Goal: Task Accomplishment & Management: Manage account settings

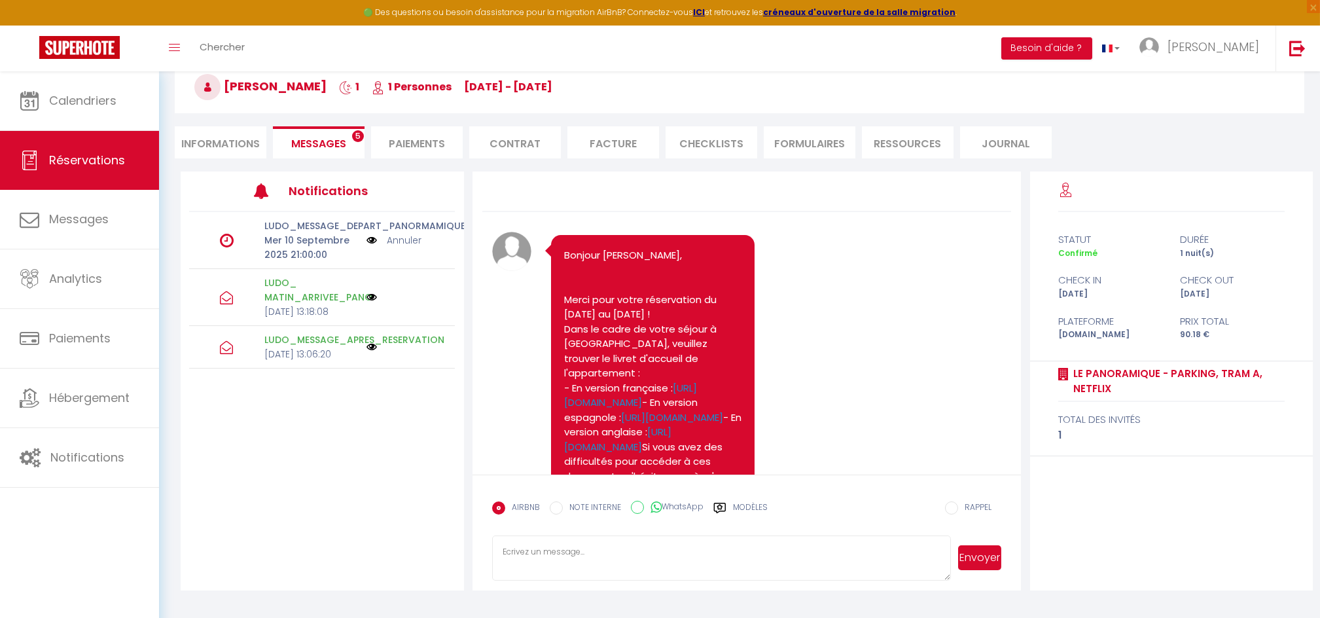
scroll to position [2051, 0]
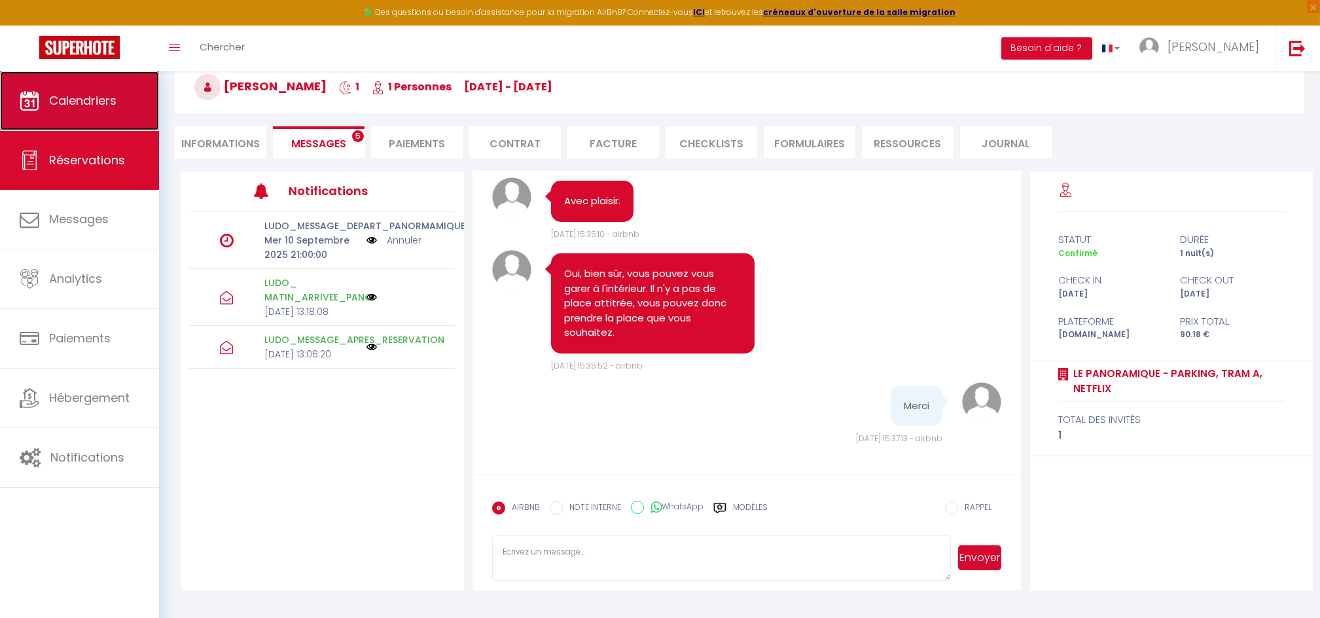
click at [86, 107] on span "Calendriers" at bounding box center [82, 100] width 67 height 16
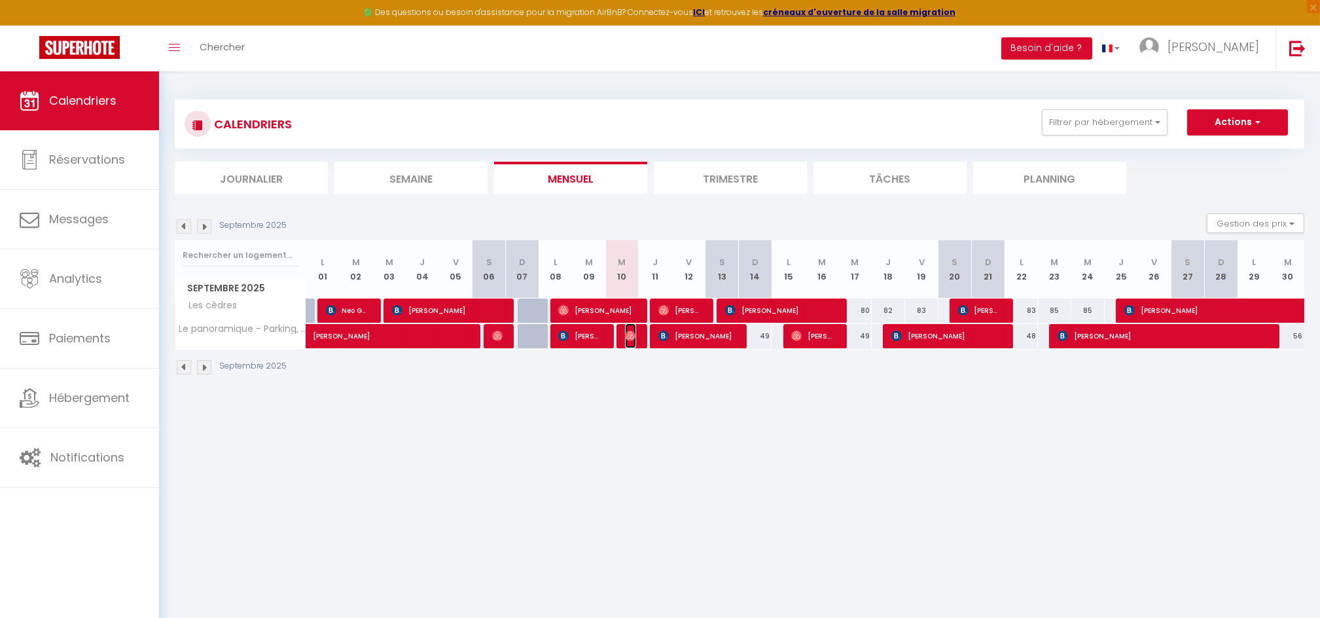
click at [626, 333] on img at bounding box center [630, 336] width 10 height 10
select select "OK"
select select "0"
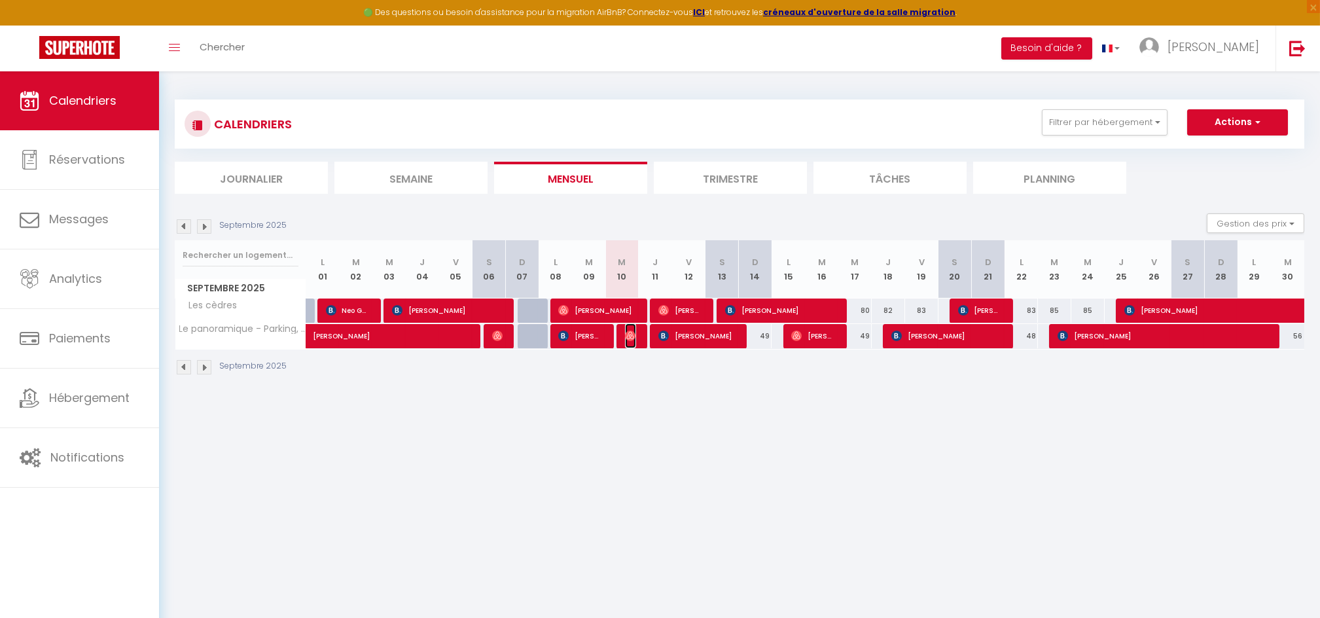
select select "1"
select select
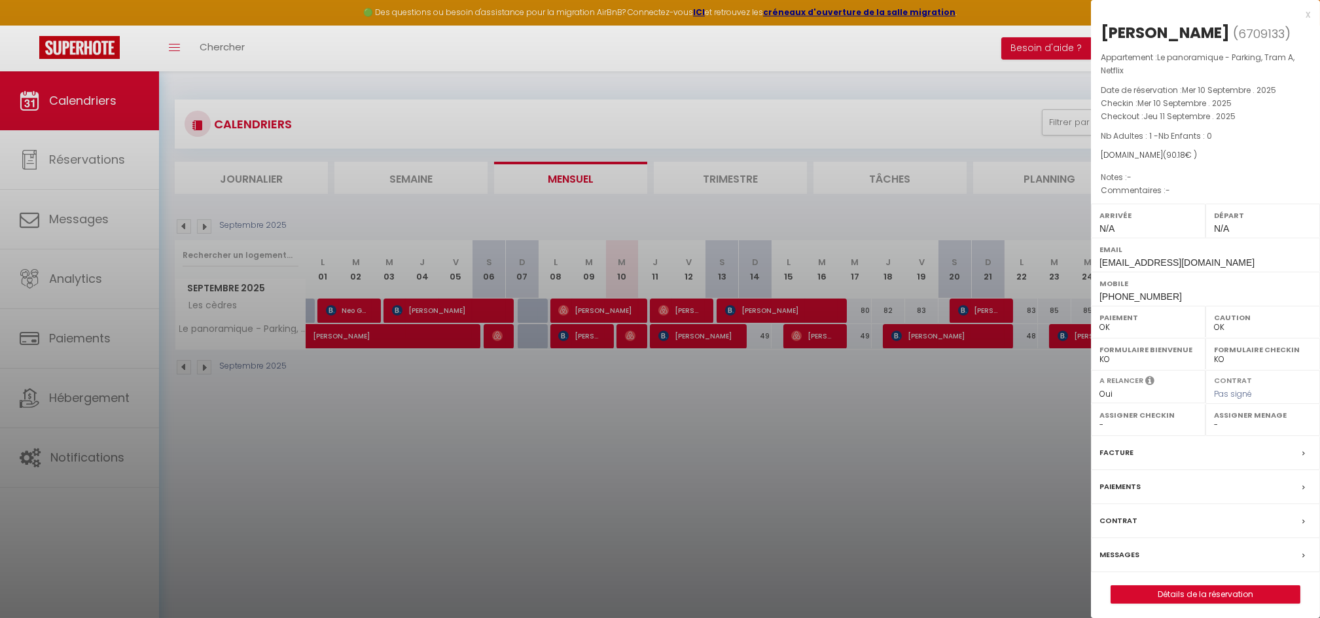
click at [1131, 488] on label "Paiements" at bounding box center [1120, 487] width 41 height 14
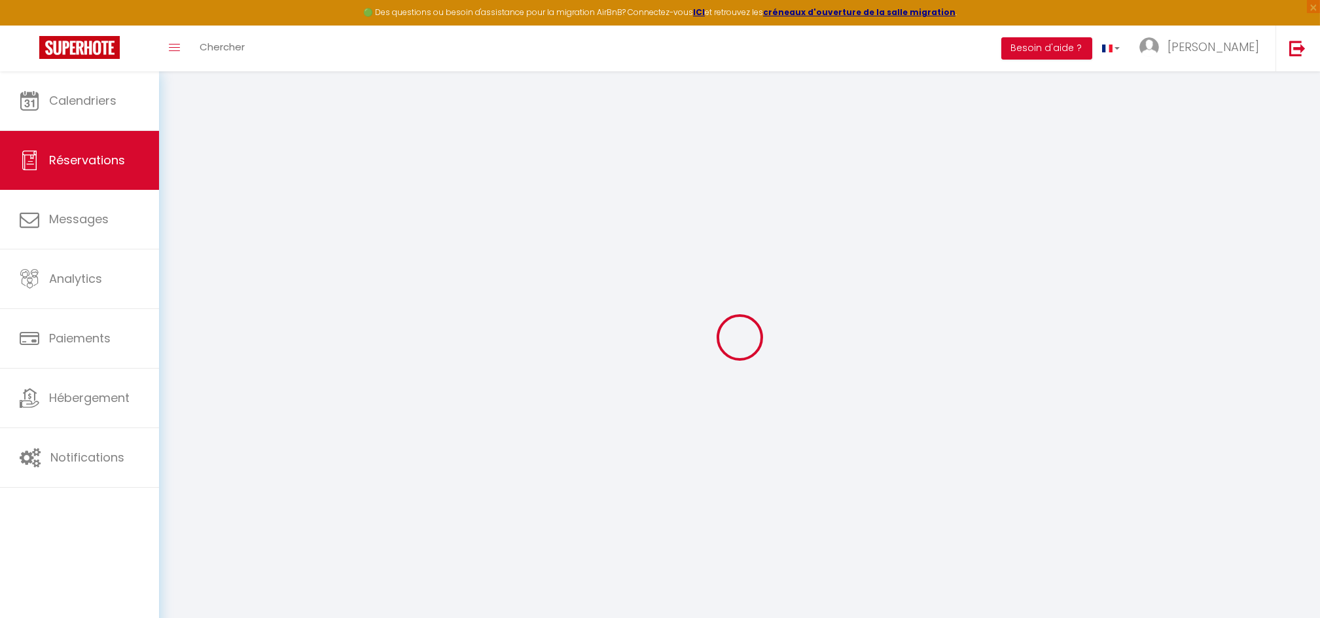
select select
checkbox input "false"
select select
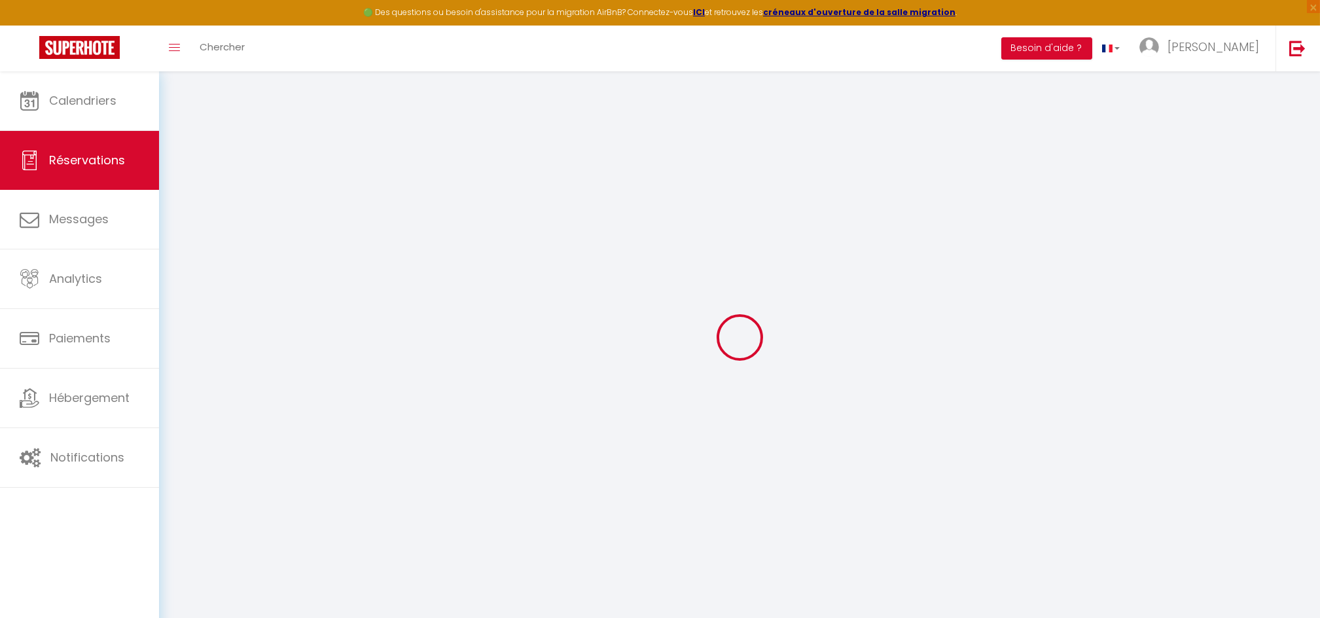
select select
checkbox input "false"
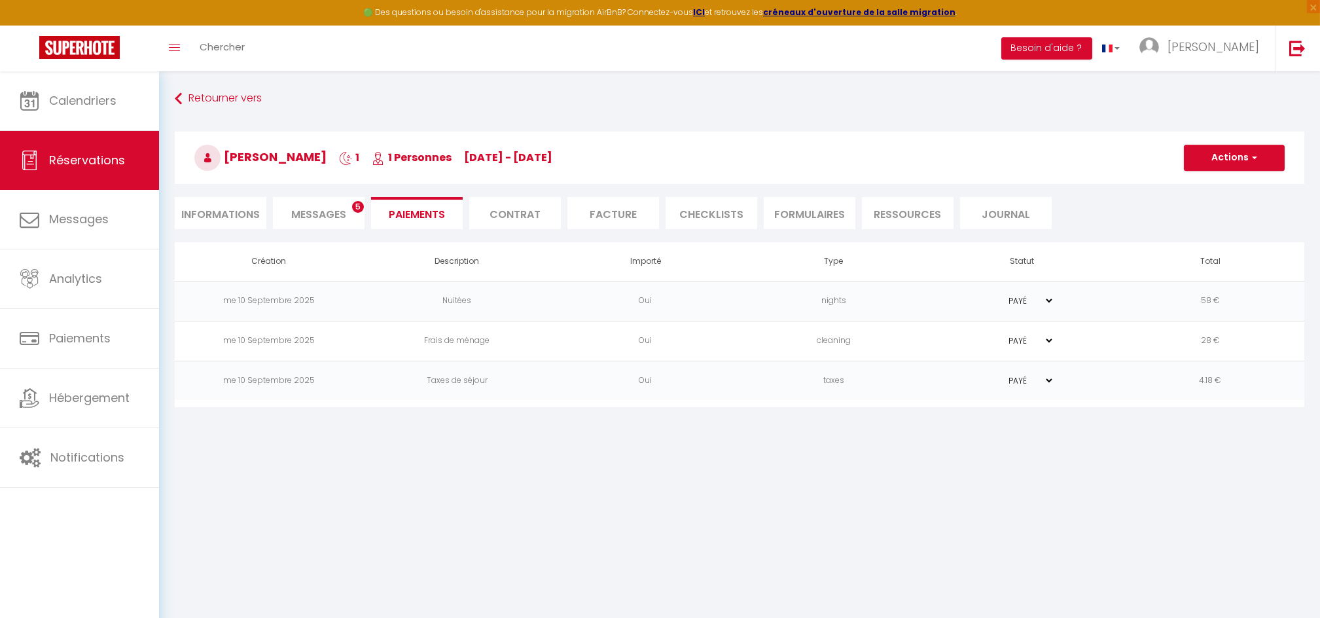
click at [233, 204] on li "Informations" at bounding box center [221, 213] width 92 height 32
select select
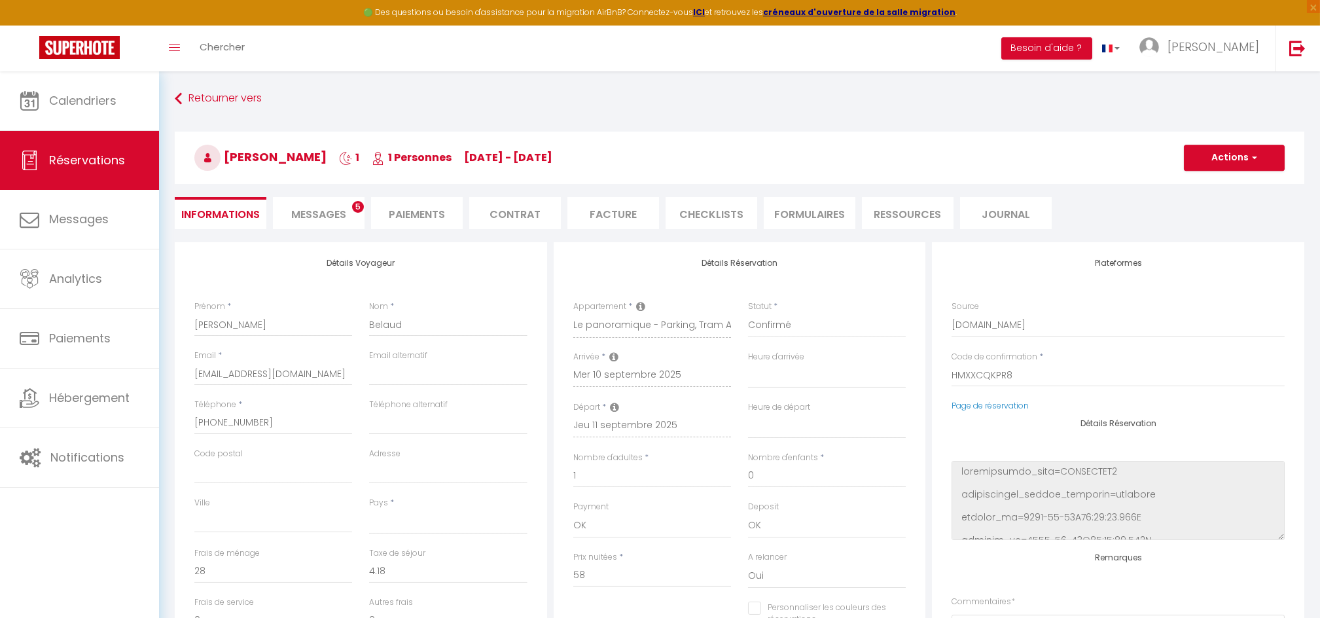
click at [405, 210] on li "Paiements" at bounding box center [417, 213] width 92 height 32
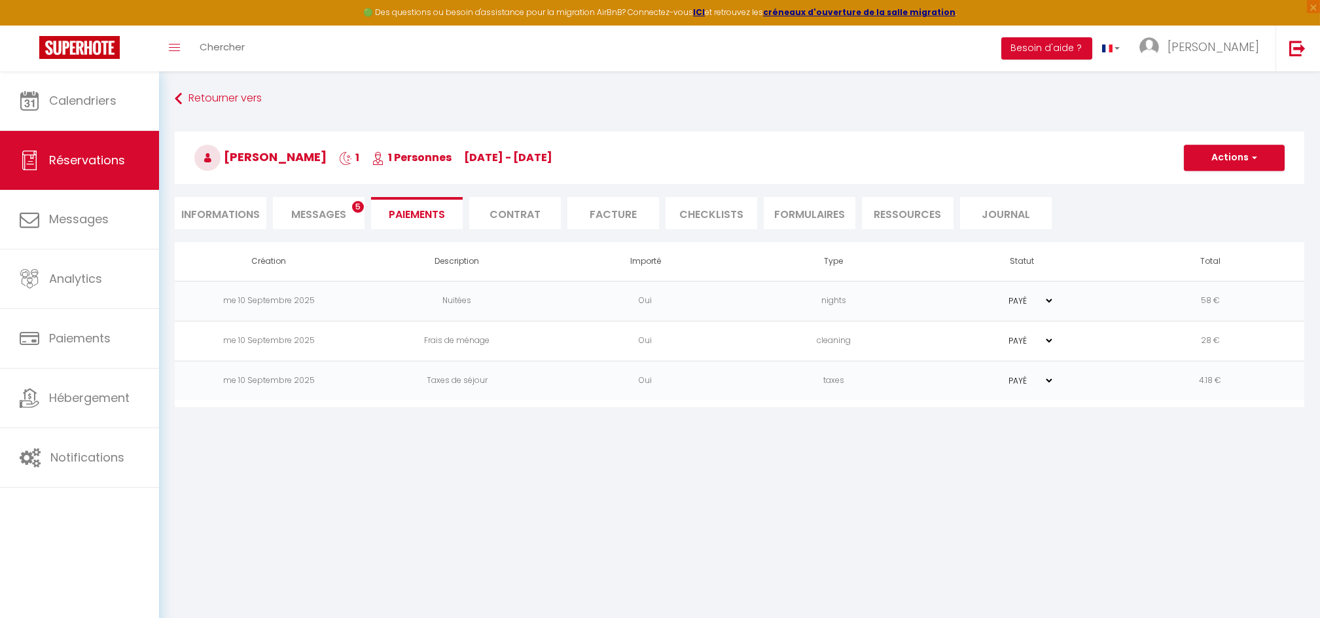
click at [243, 214] on li "Informations" at bounding box center [221, 213] width 92 height 32
select select
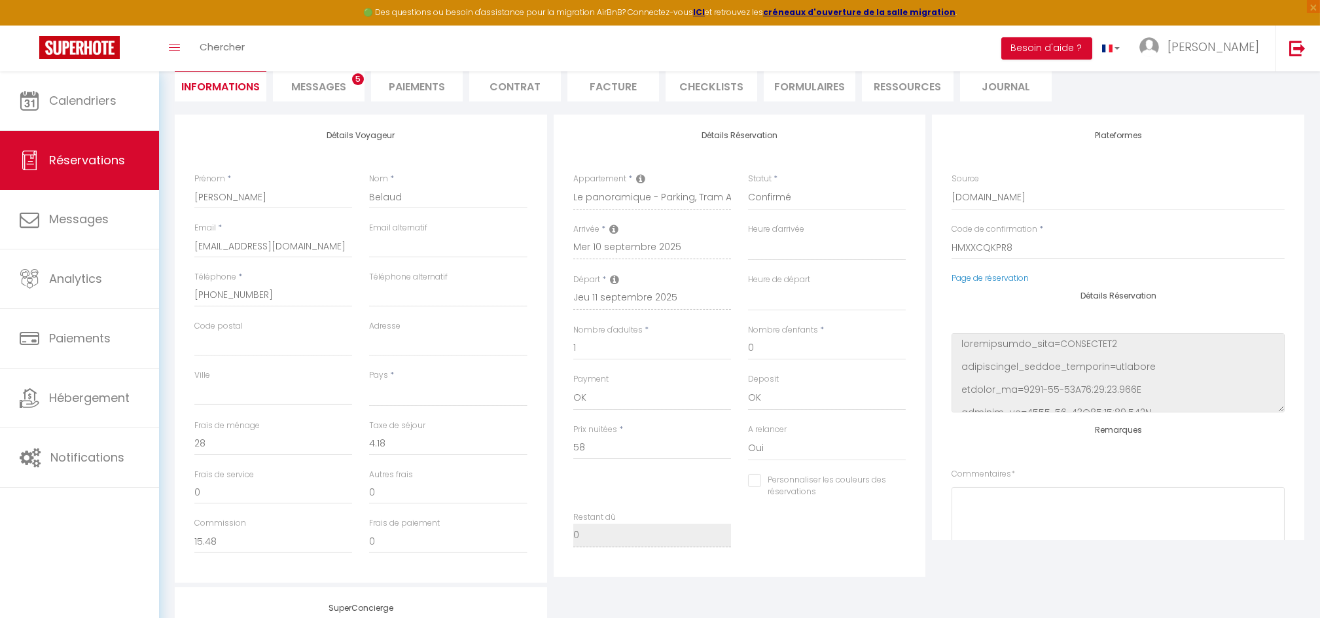
scroll to position [99, 0]
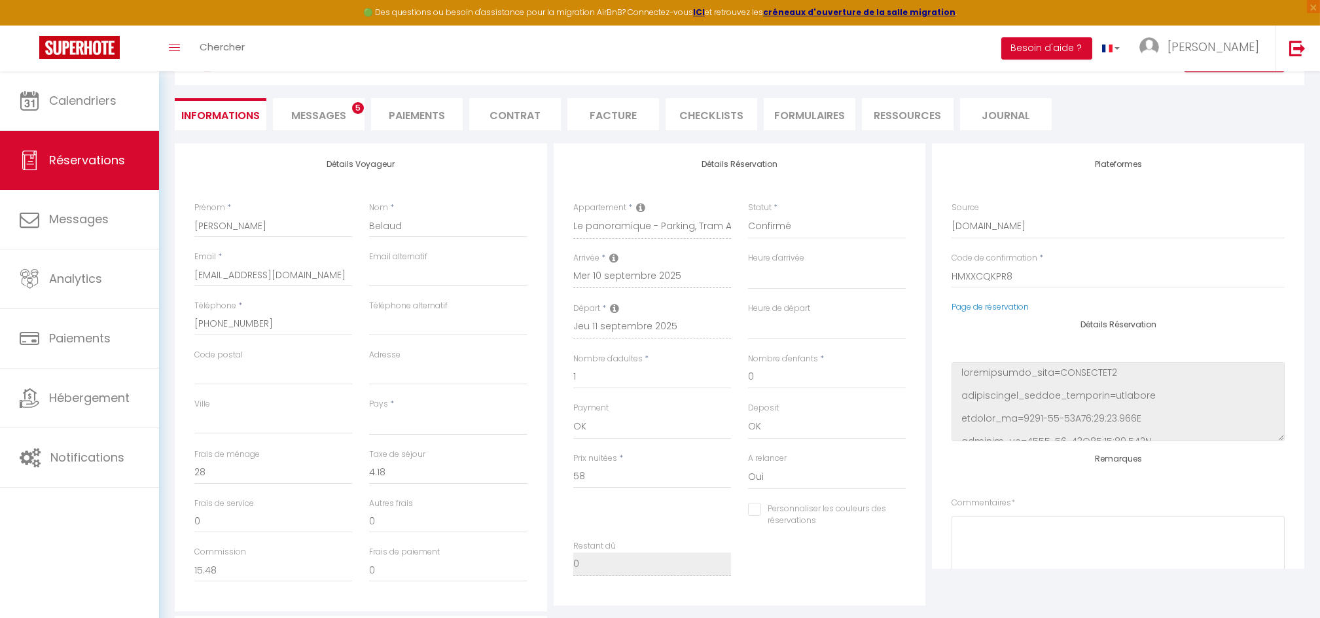
click at [435, 117] on li "Paiements" at bounding box center [417, 114] width 92 height 32
select select
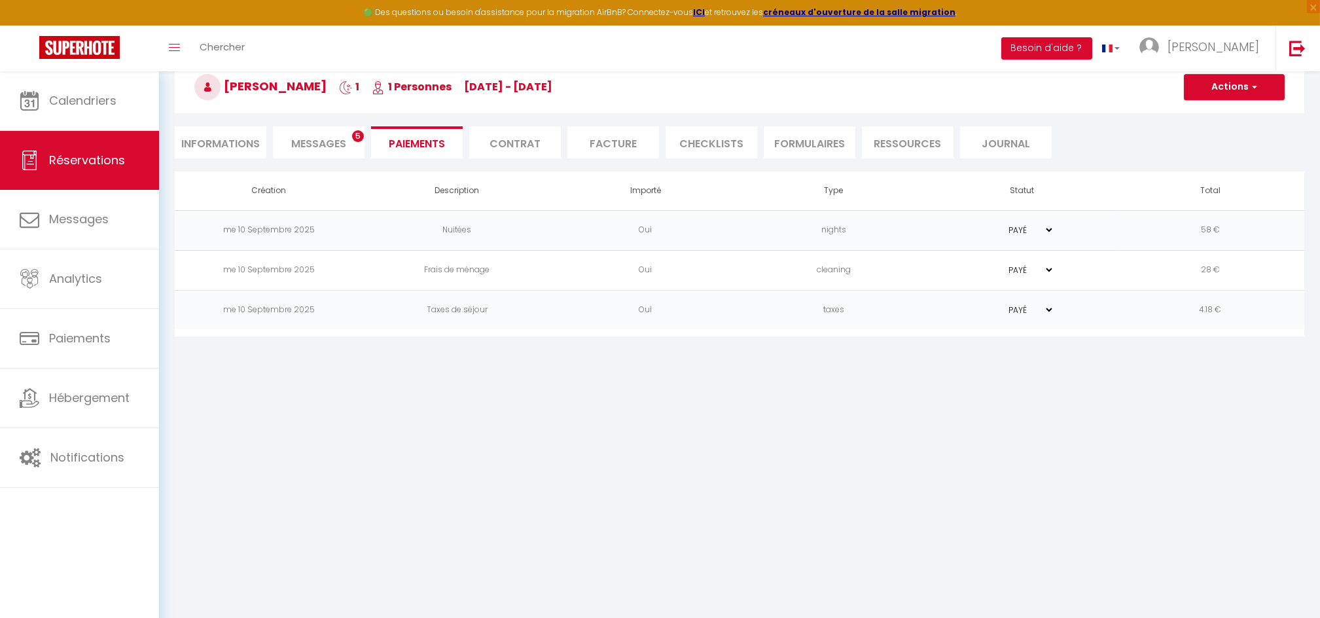
click at [208, 141] on li "Informations" at bounding box center [221, 142] width 92 height 32
select select
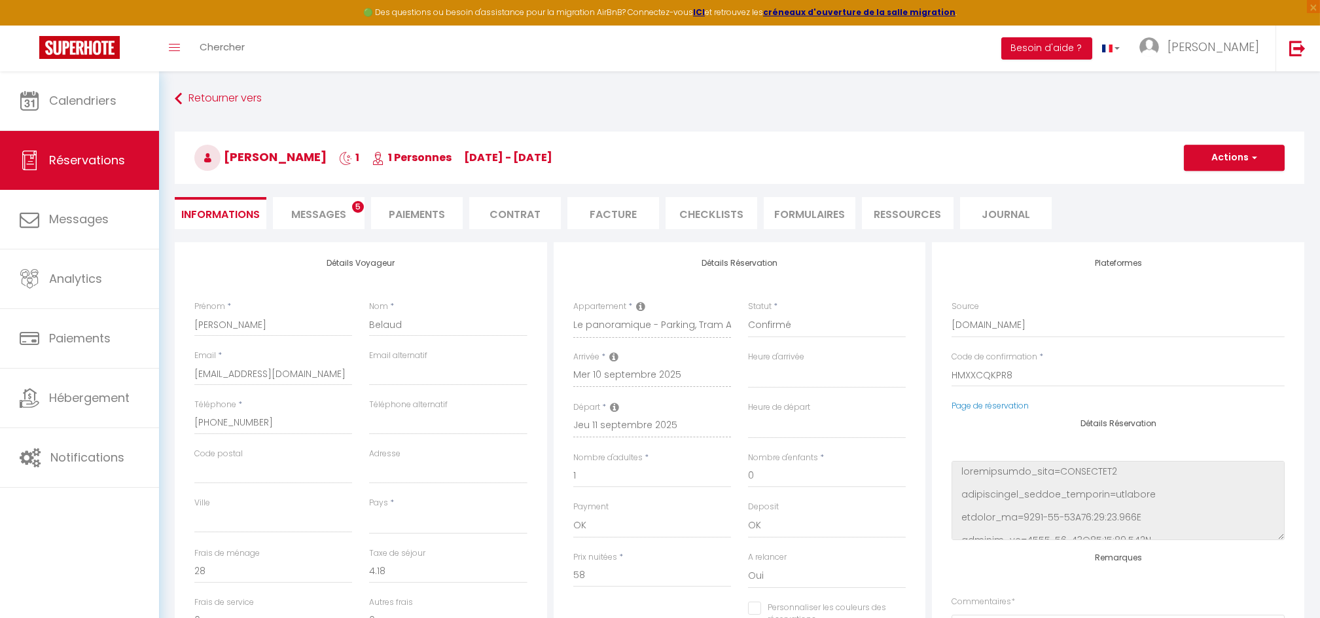
click at [428, 215] on li "Paiements" at bounding box center [417, 213] width 92 height 32
select select
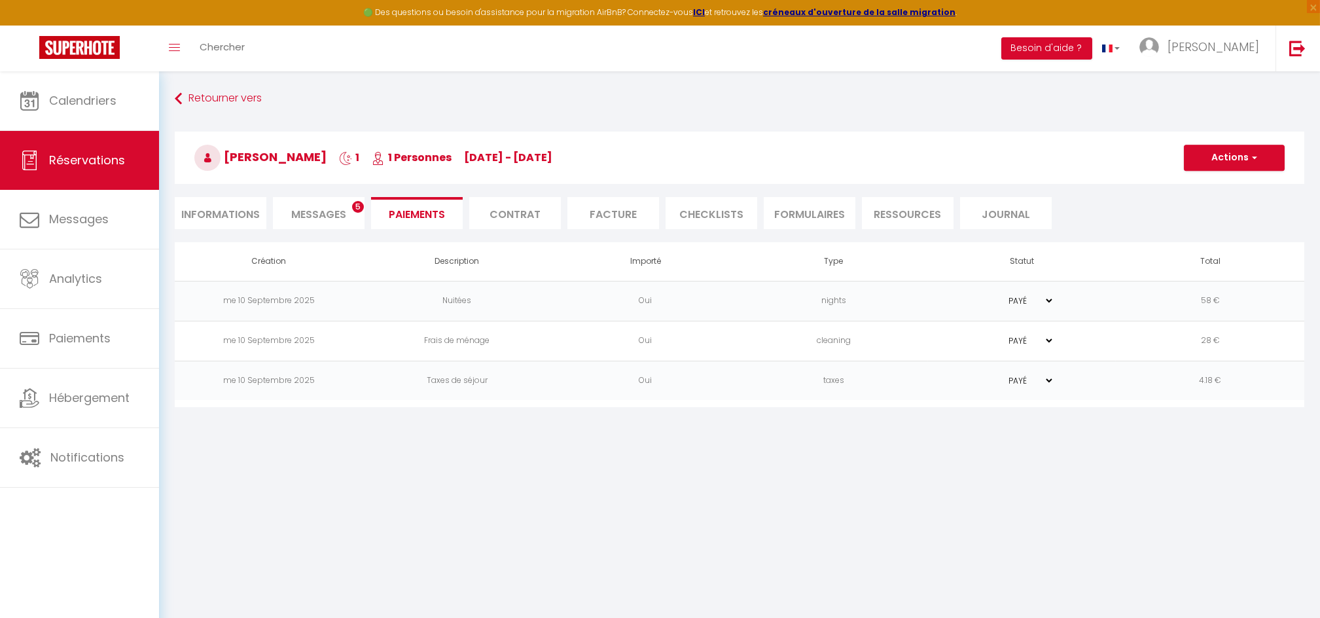
click at [233, 211] on li "Informations" at bounding box center [221, 213] width 92 height 32
select select
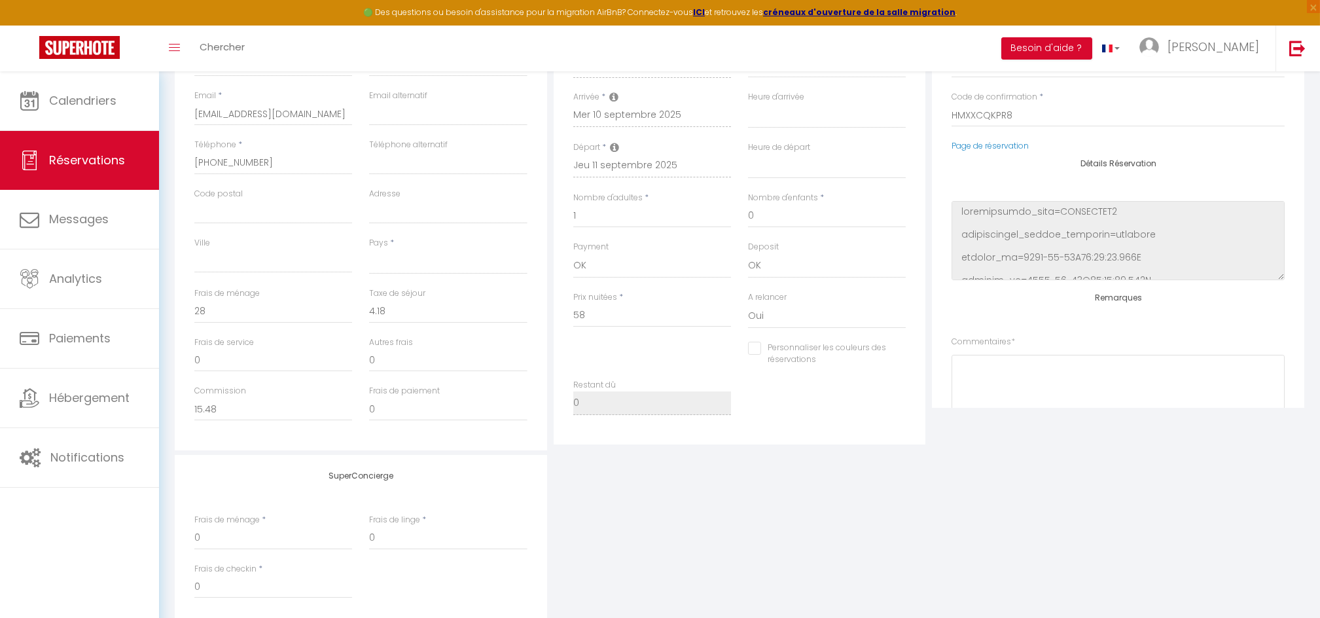
scroll to position [174, 0]
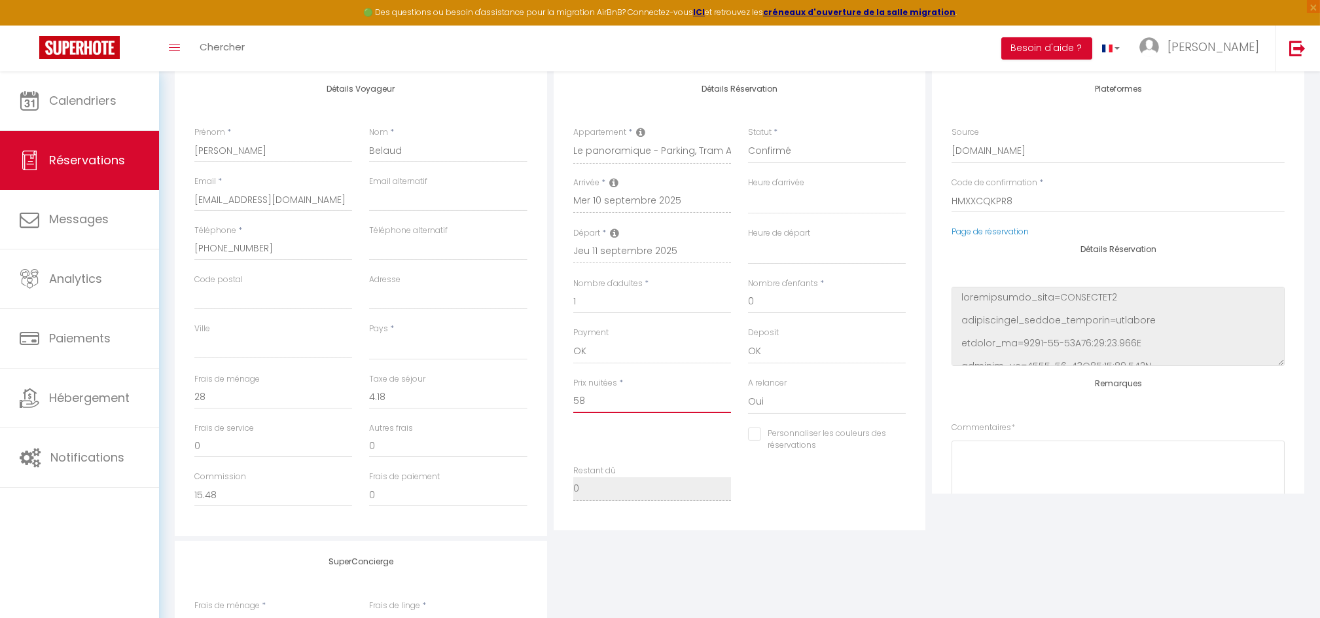
drag, startPoint x: 600, startPoint y: 400, endPoint x: 541, endPoint y: 380, distance: 62.1
click at [547, 382] on div "Détails Voyageur Prénom * [PERSON_NAME] * Belaud Email * [EMAIL_ADDRESS][DOMAIN…" at bounding box center [740, 302] width 1136 height 468
type input "1"
select select
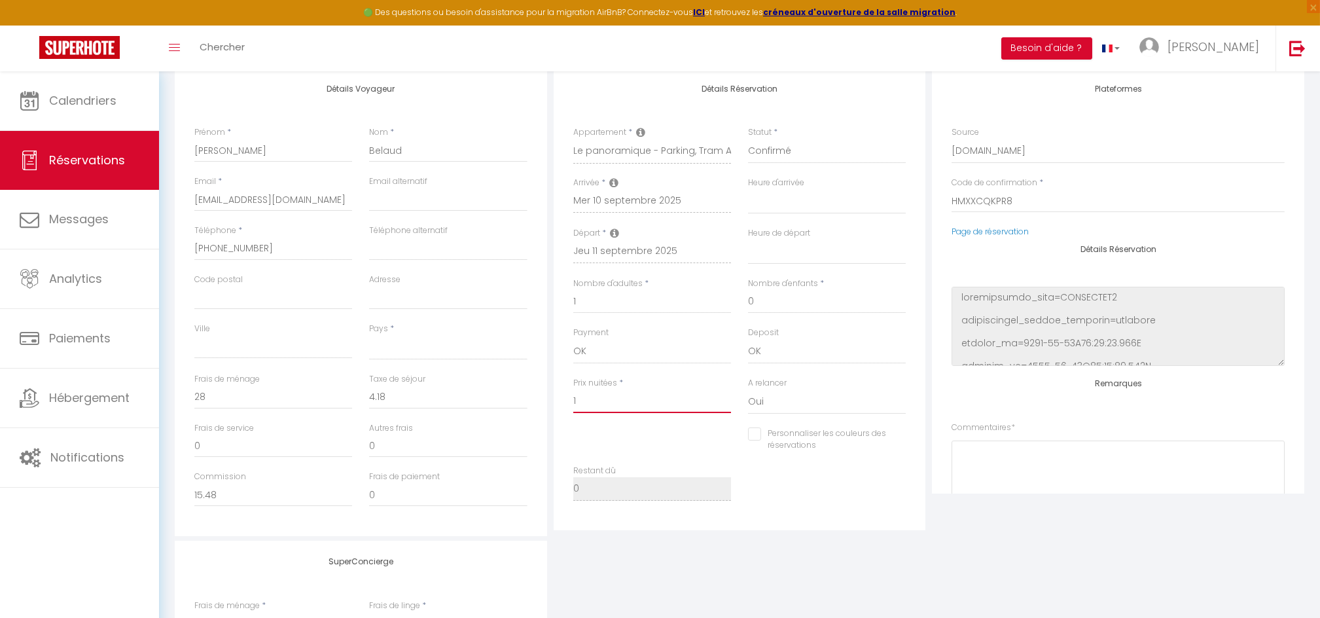
select select
checkbox input "false"
type input "11"
select select
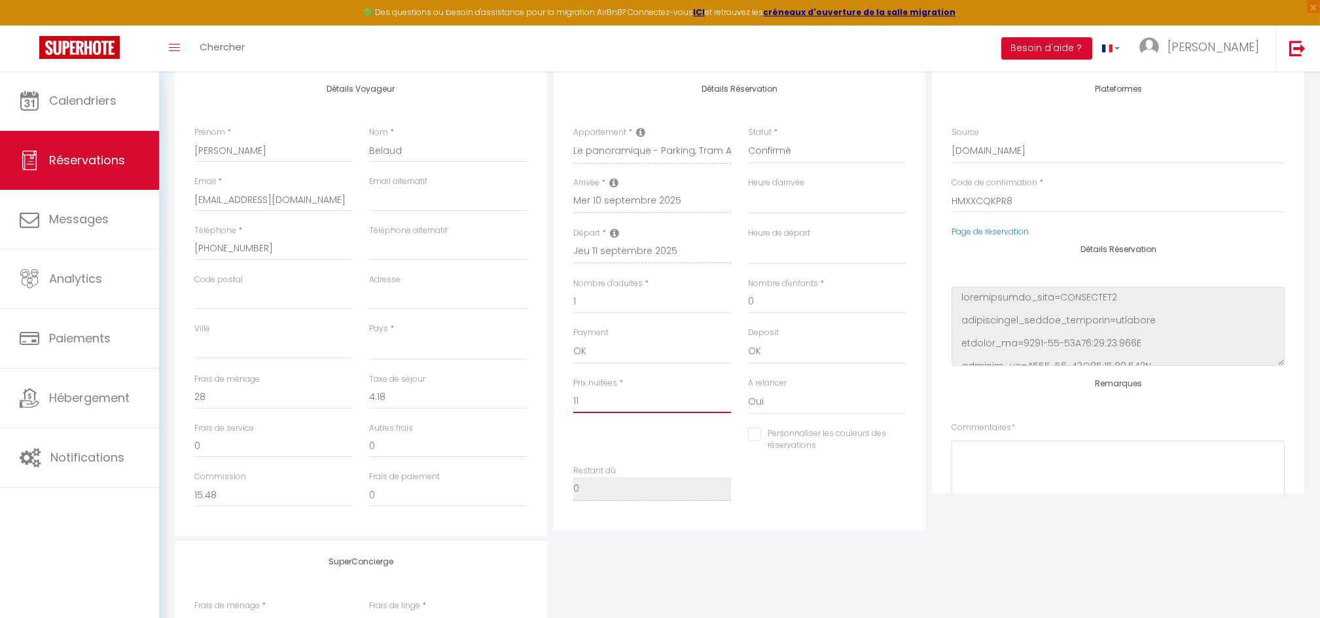
select select
checkbox input "false"
type input "116"
select select
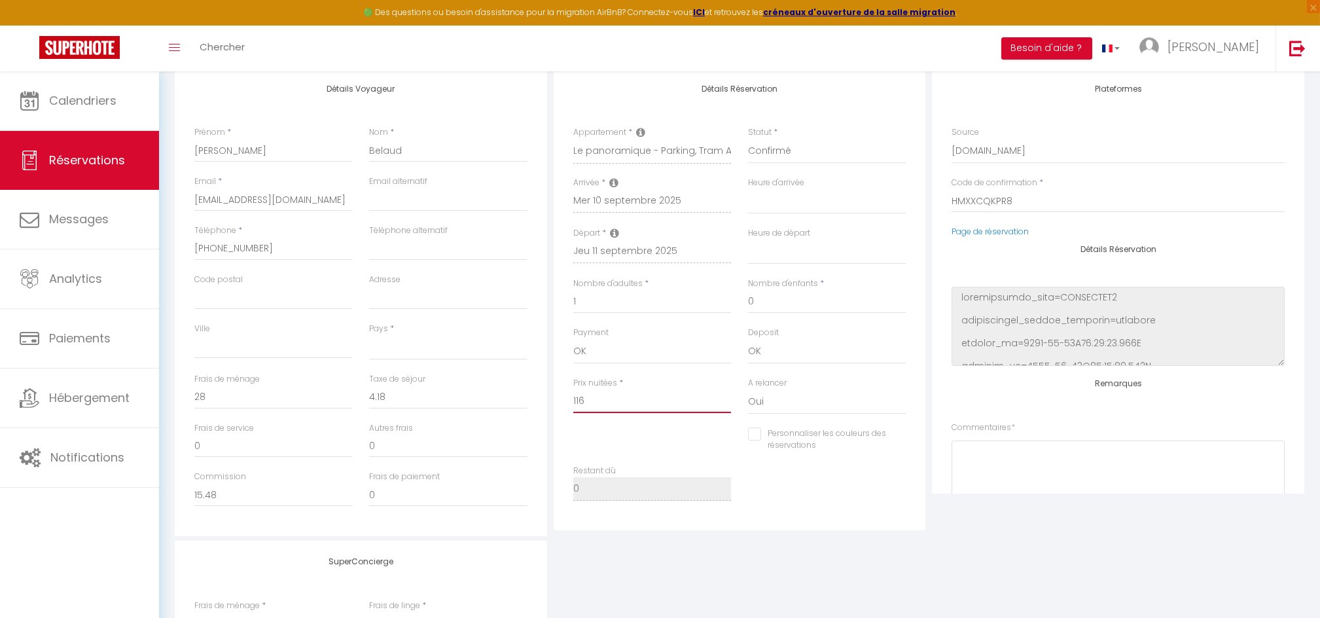
select select
checkbox input "false"
type input "116"
select select
type input "0"
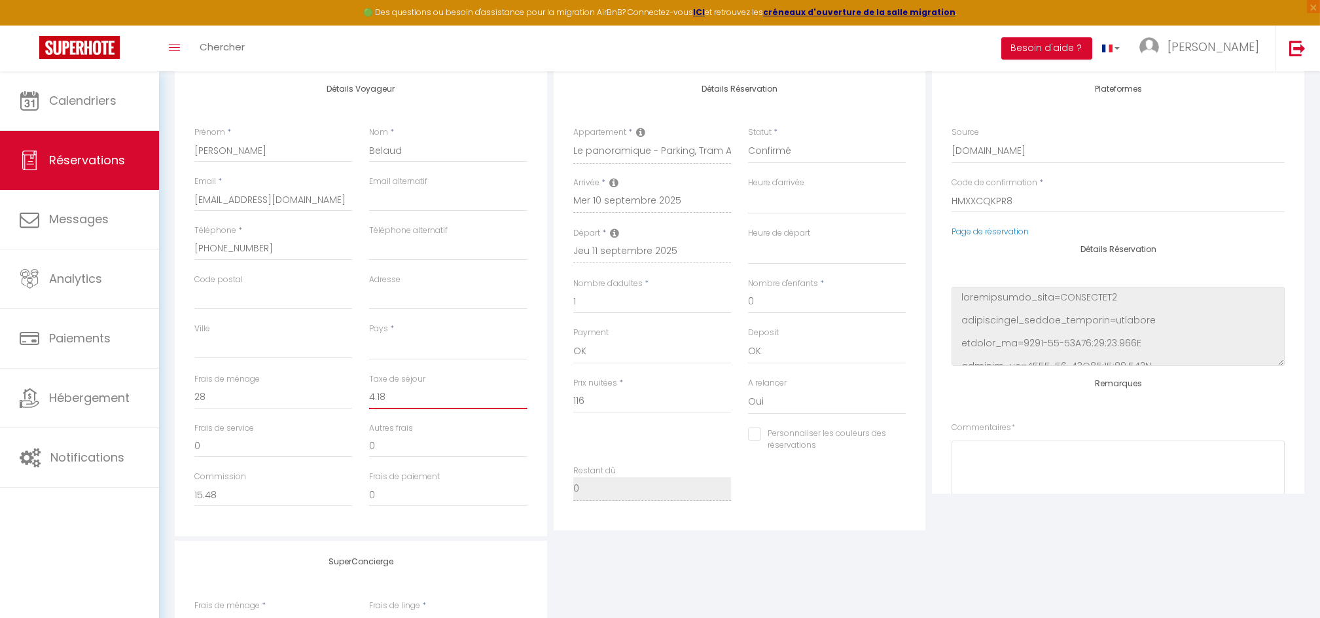
type input "0"
select select
checkbox input "false"
drag, startPoint x: 402, startPoint y: 395, endPoint x: 382, endPoint y: 392, distance: 20.6
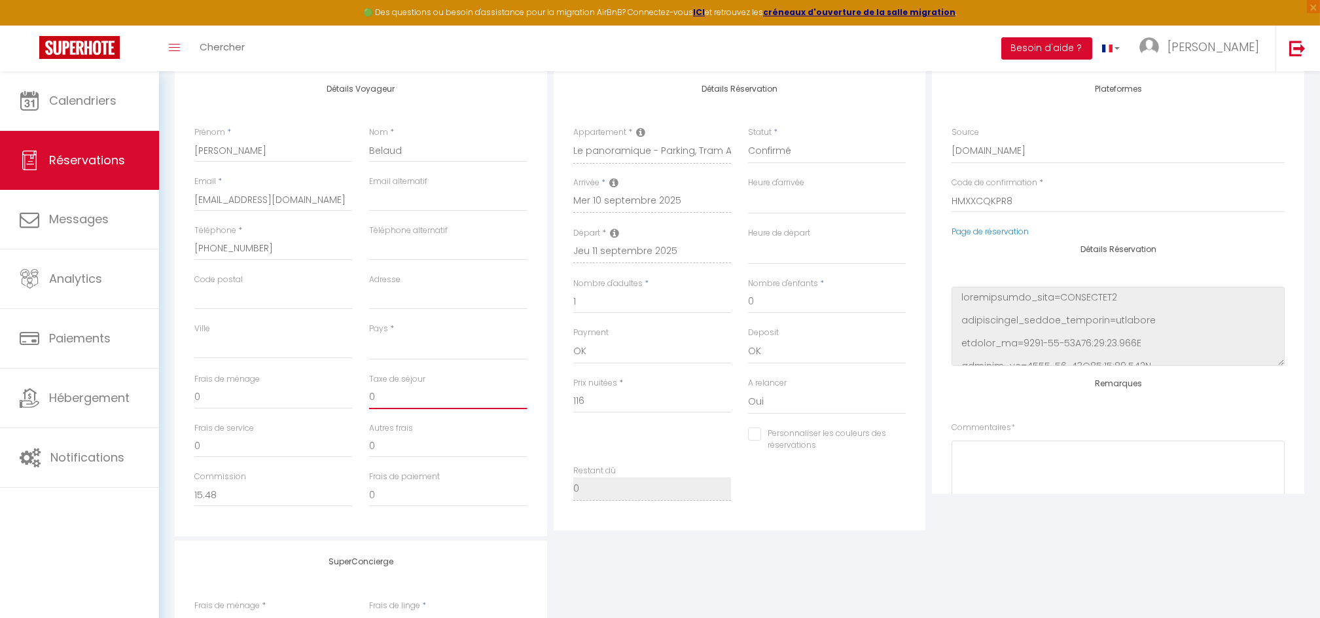
click at [382, 392] on input "0" at bounding box center [448, 398] width 158 height 24
click at [405, 442] on input "0" at bounding box center [448, 446] width 158 height 24
click at [402, 395] on input "0" at bounding box center [448, 398] width 158 height 24
select select
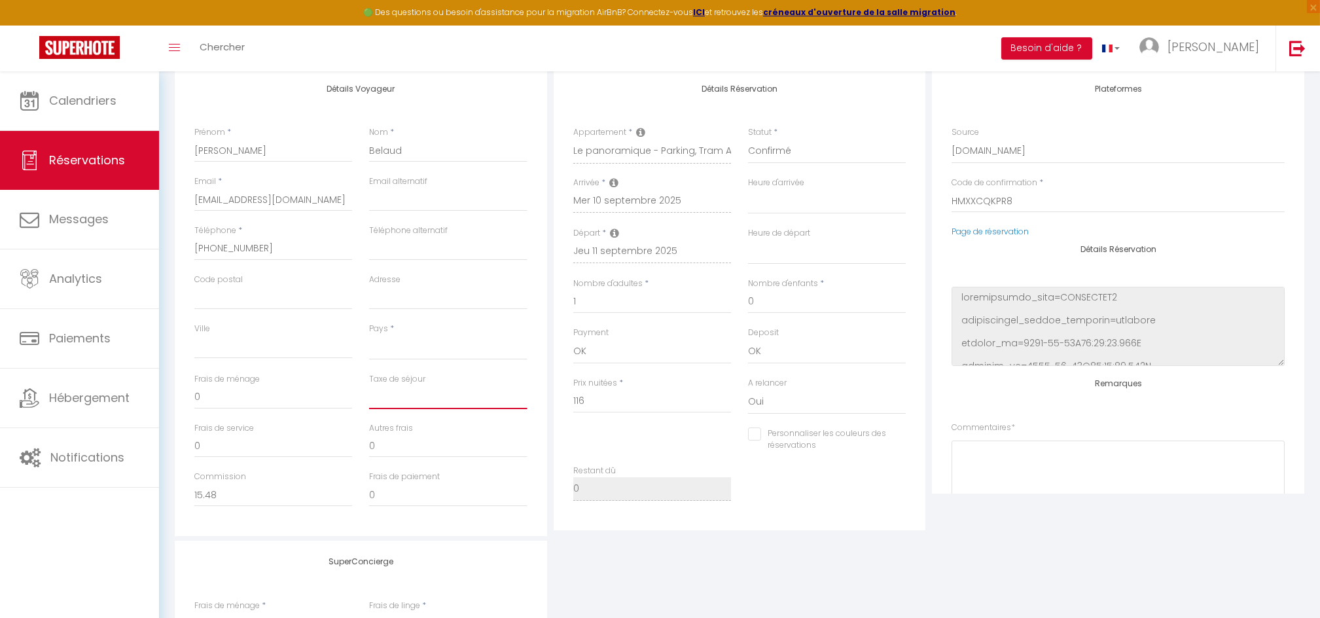
select select
checkbox input "false"
type input "8"
select select
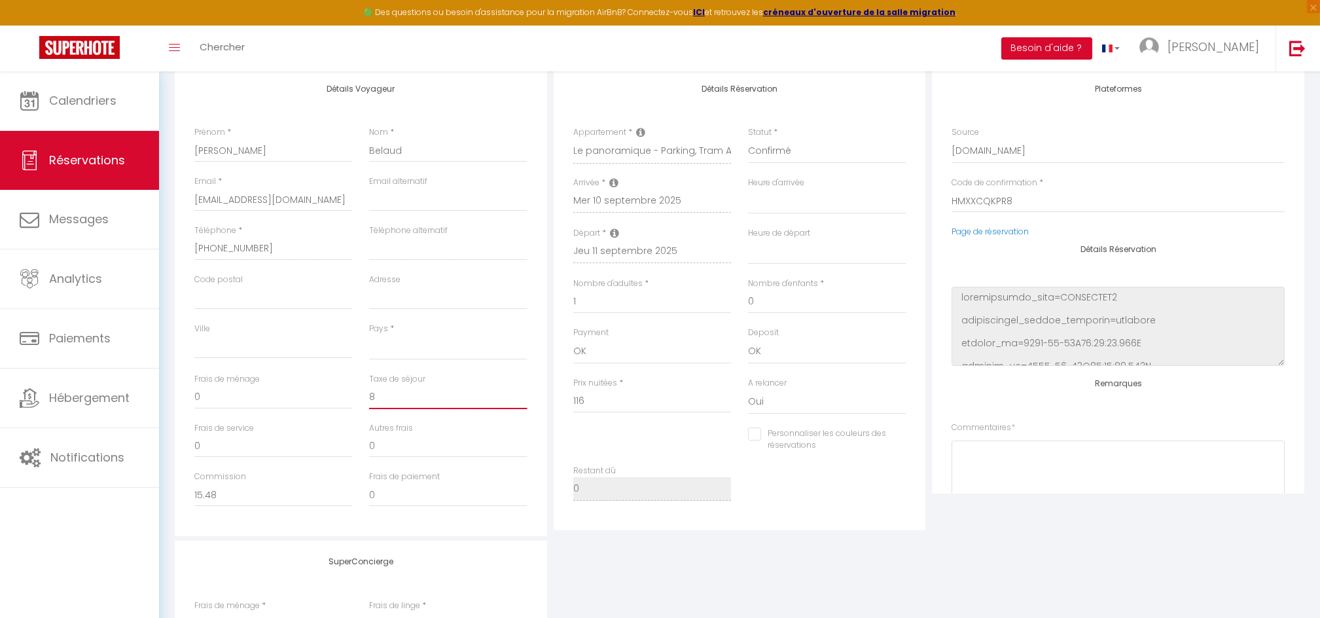
select select
checkbox input "false"
type input "8,"
select select
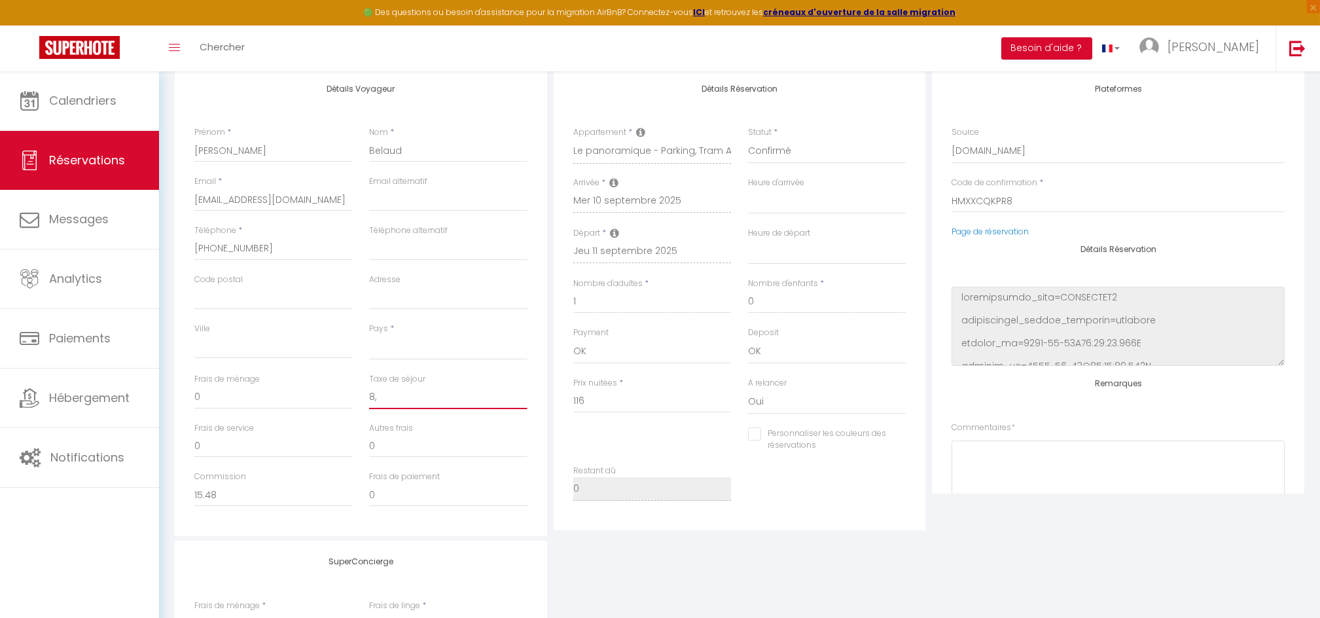
select select
checkbox input "false"
type input "8,3"
select select
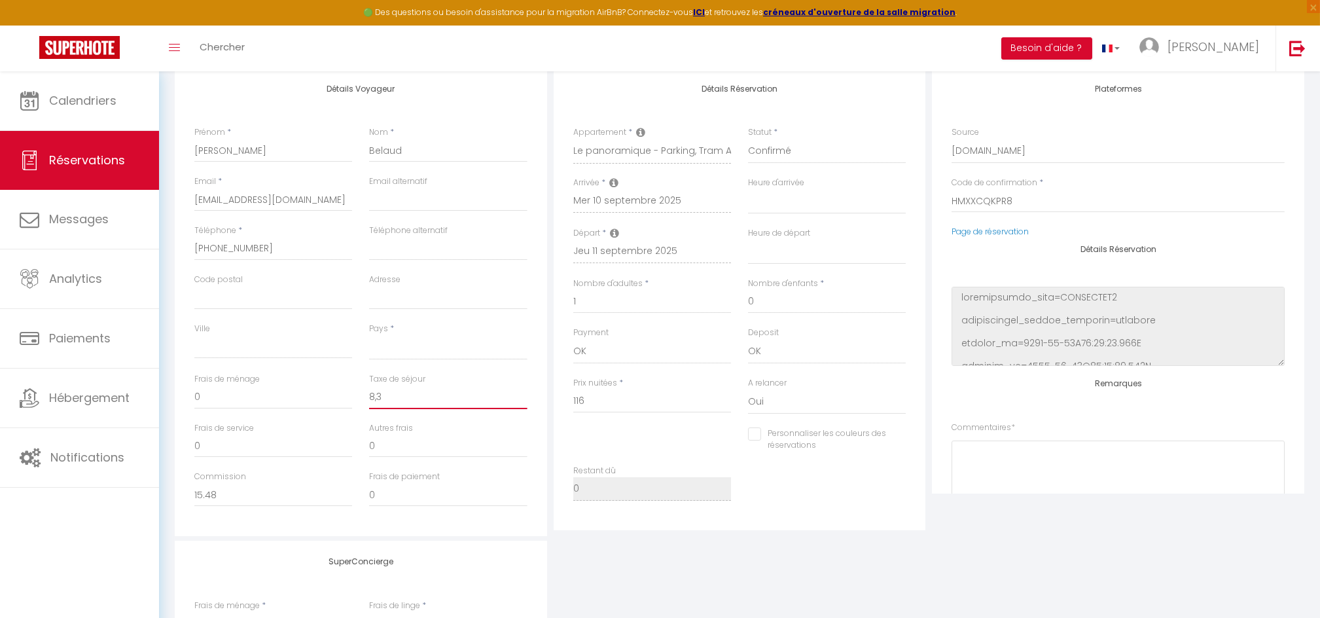
select select
checkbox input "false"
type input "8,36"
select select
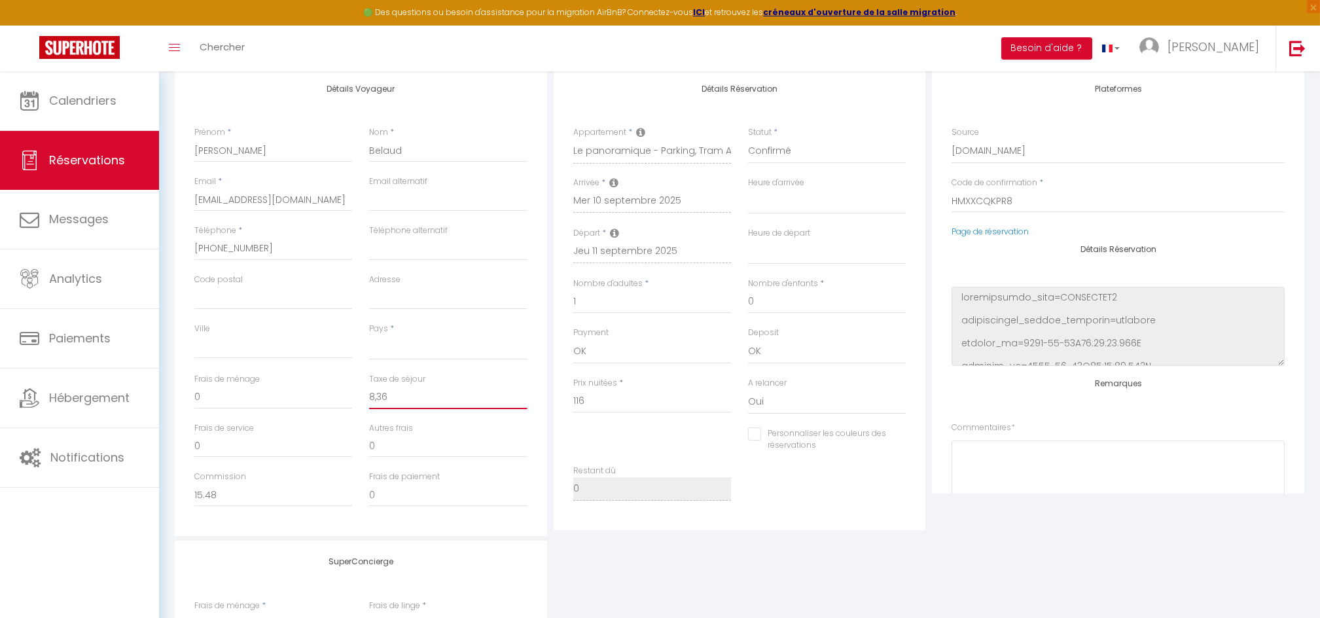
select select
checkbox input "false"
type input "8,36"
click at [209, 393] on input "0" at bounding box center [273, 398] width 158 height 24
drag, startPoint x: 212, startPoint y: 445, endPoint x: 187, endPoint y: 440, distance: 25.4
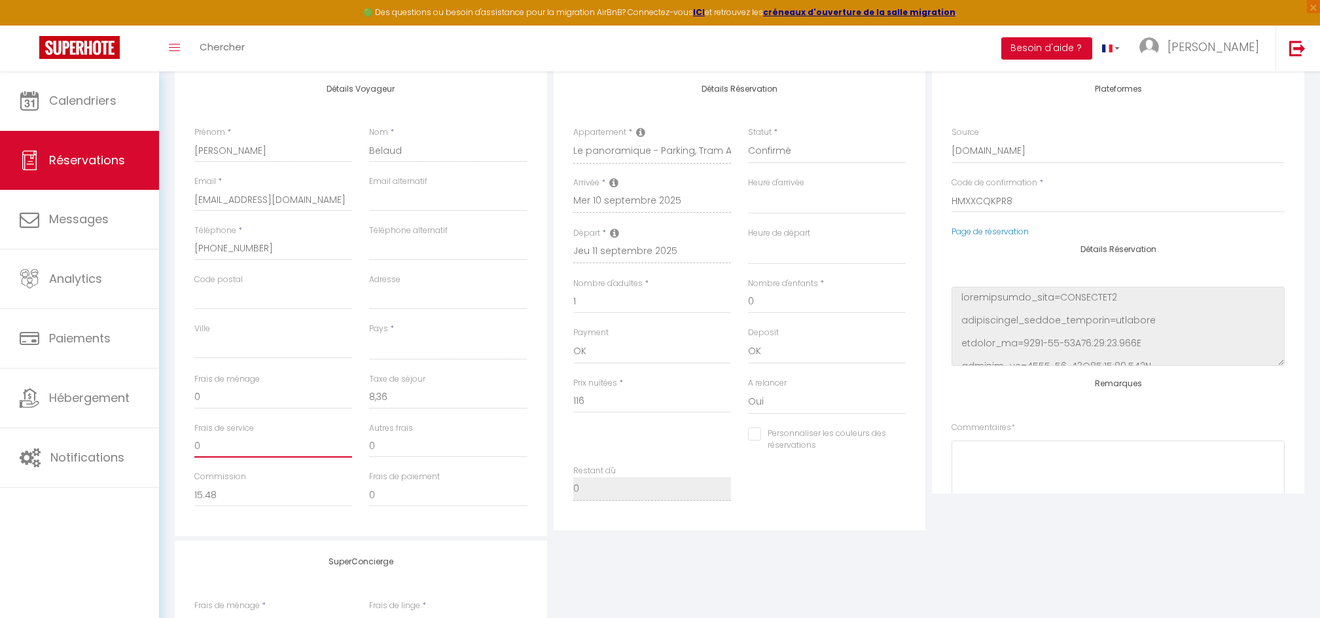
click at [187, 440] on div "Frais de service 0" at bounding box center [273, 446] width 175 height 49
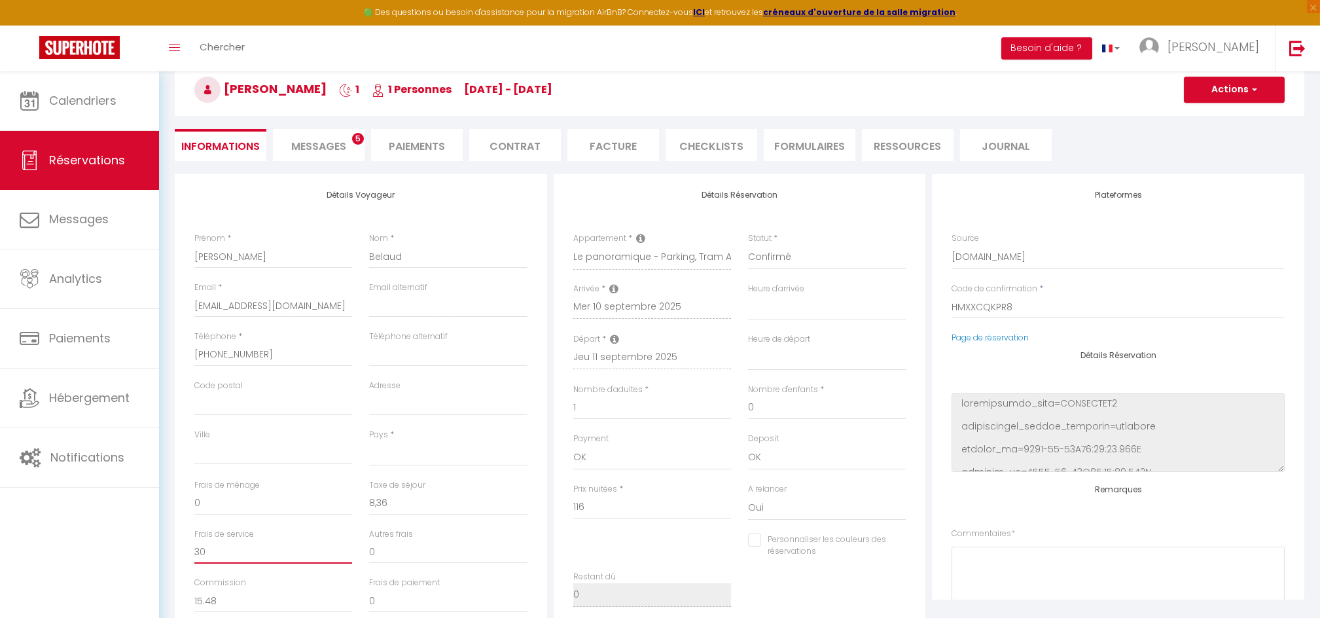
scroll to position [0, 0]
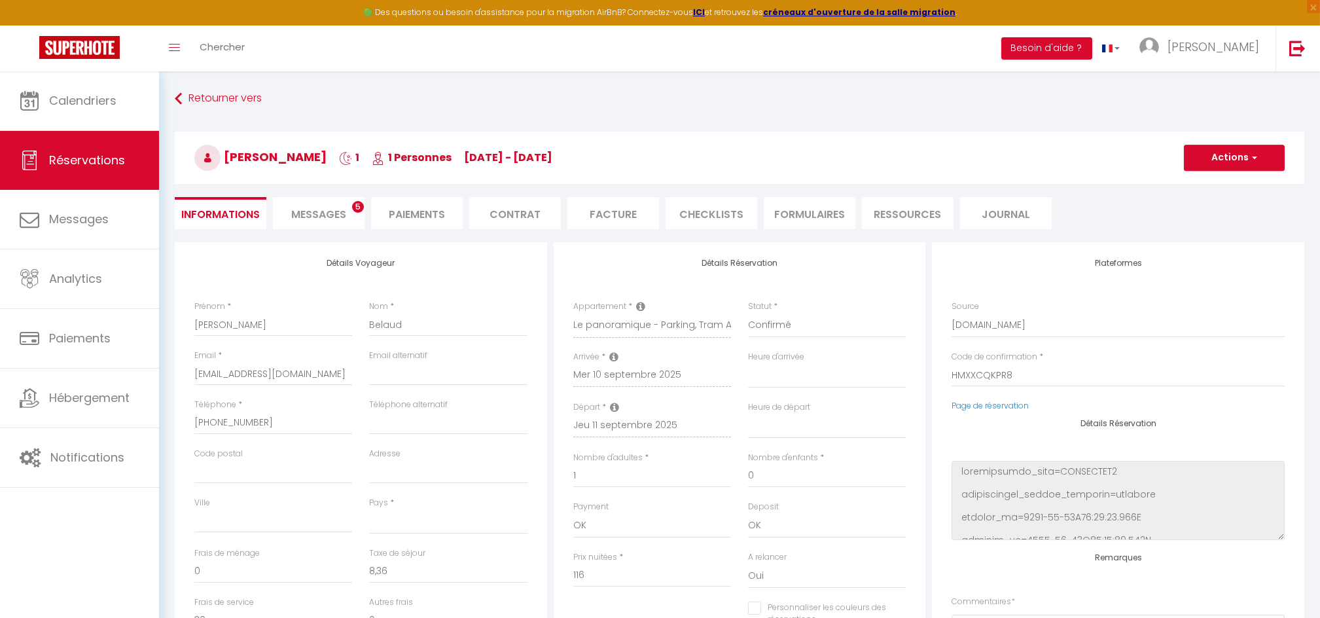
type input "30"
click at [1239, 157] on button "Actions" at bounding box center [1234, 158] width 101 height 26
click at [1206, 187] on link "Enregistrer" at bounding box center [1221, 186] width 103 height 17
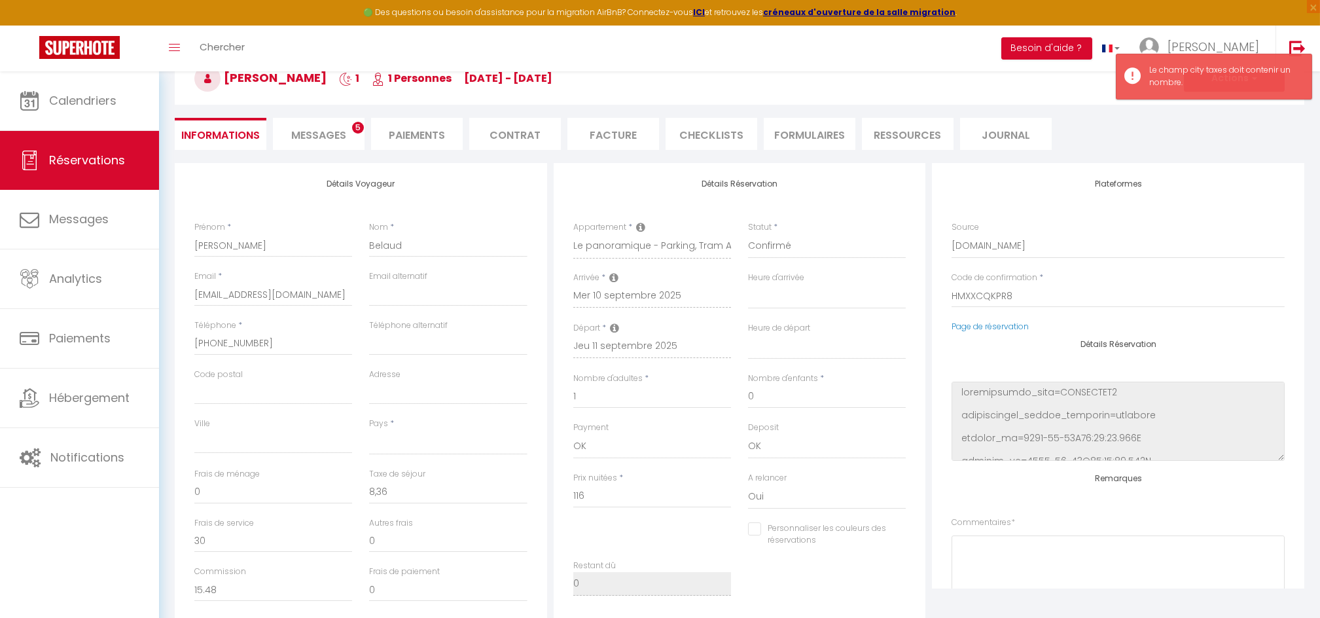
scroll to position [174, 0]
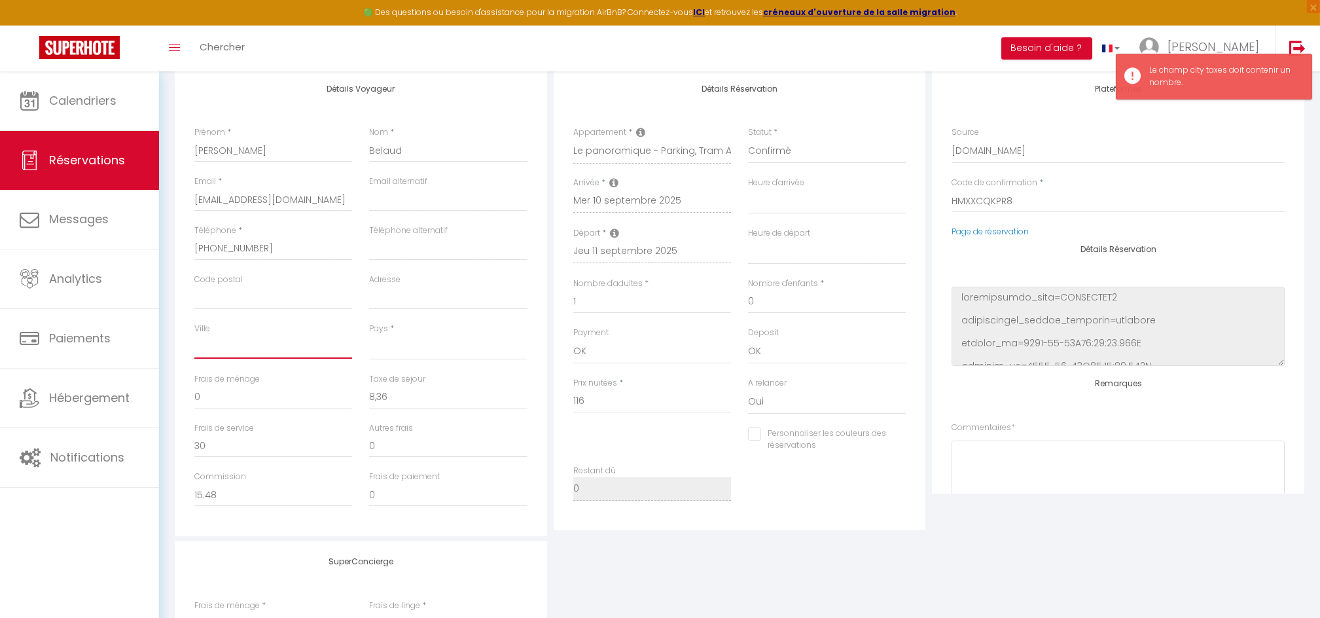
click at [232, 346] on input "Ville" at bounding box center [273, 347] width 158 height 24
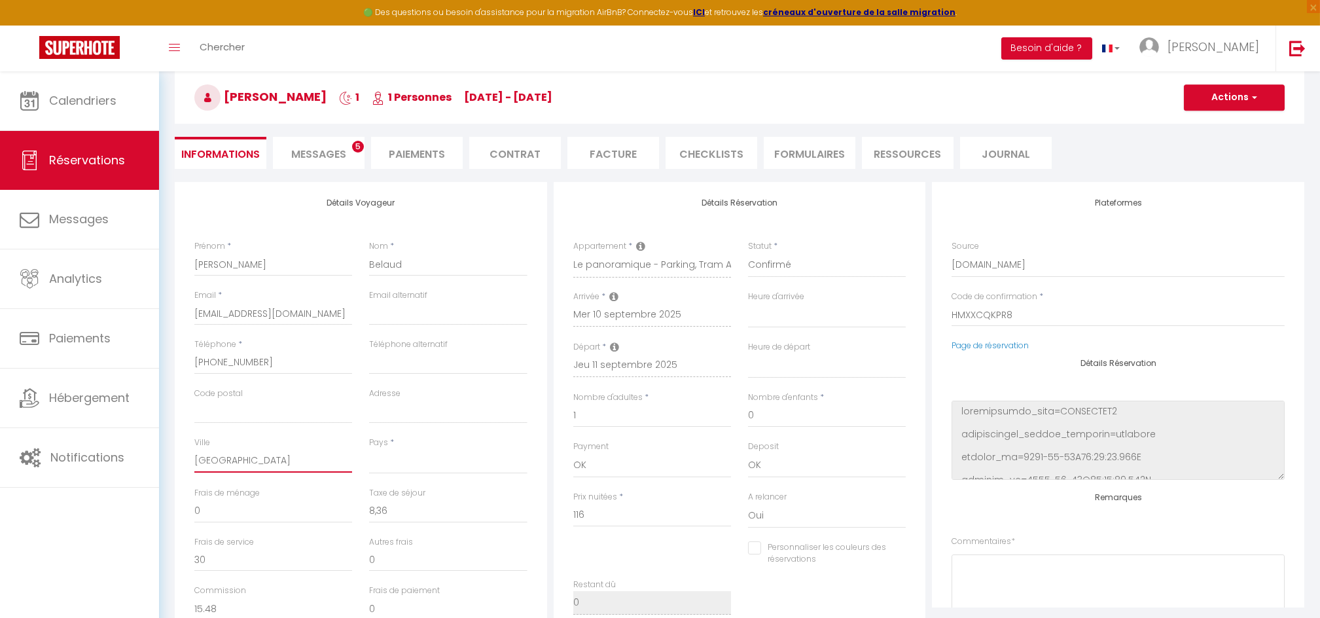
scroll to position [0, 0]
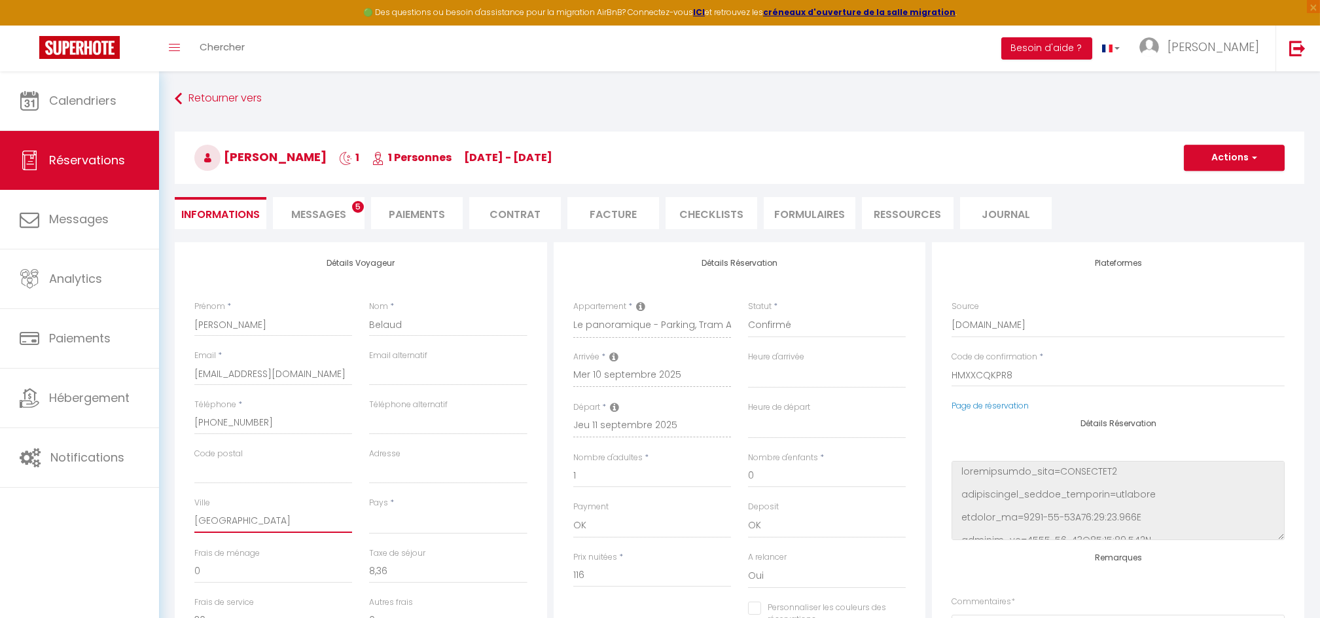
type input "[GEOGRAPHIC_DATA]"
click at [1226, 151] on button "Actions" at bounding box center [1234, 158] width 101 height 26
click at [1211, 180] on link "Enregistrer" at bounding box center [1221, 186] width 103 height 17
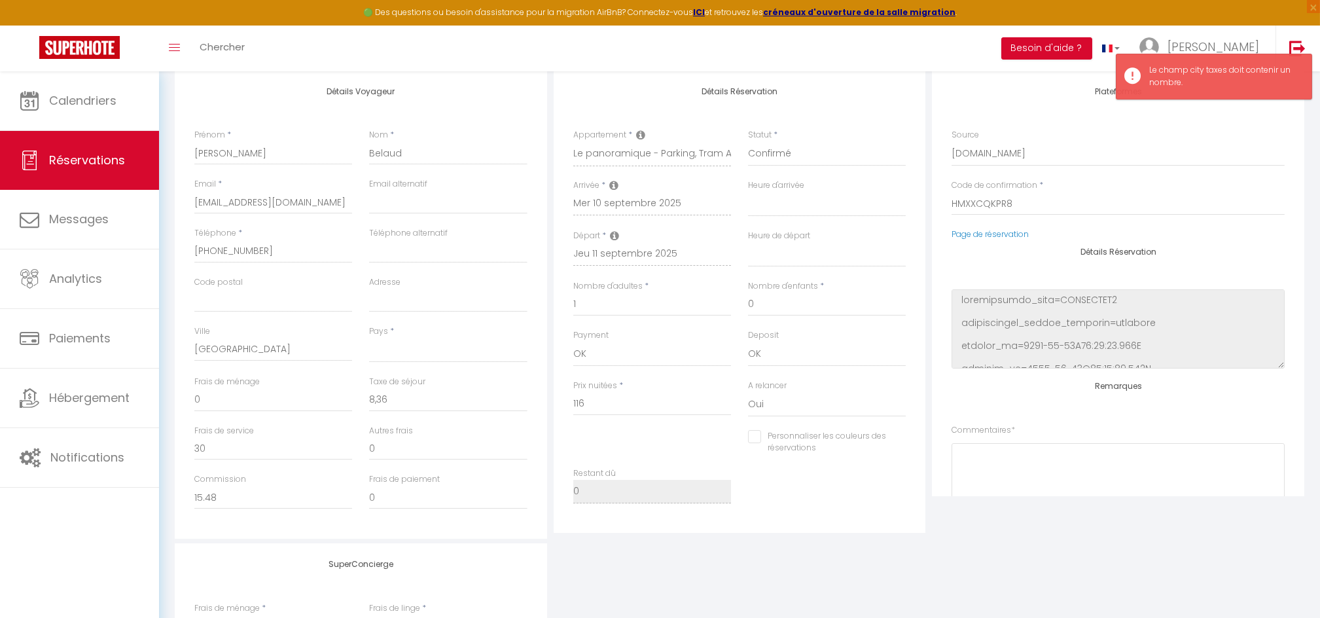
scroll to position [174, 0]
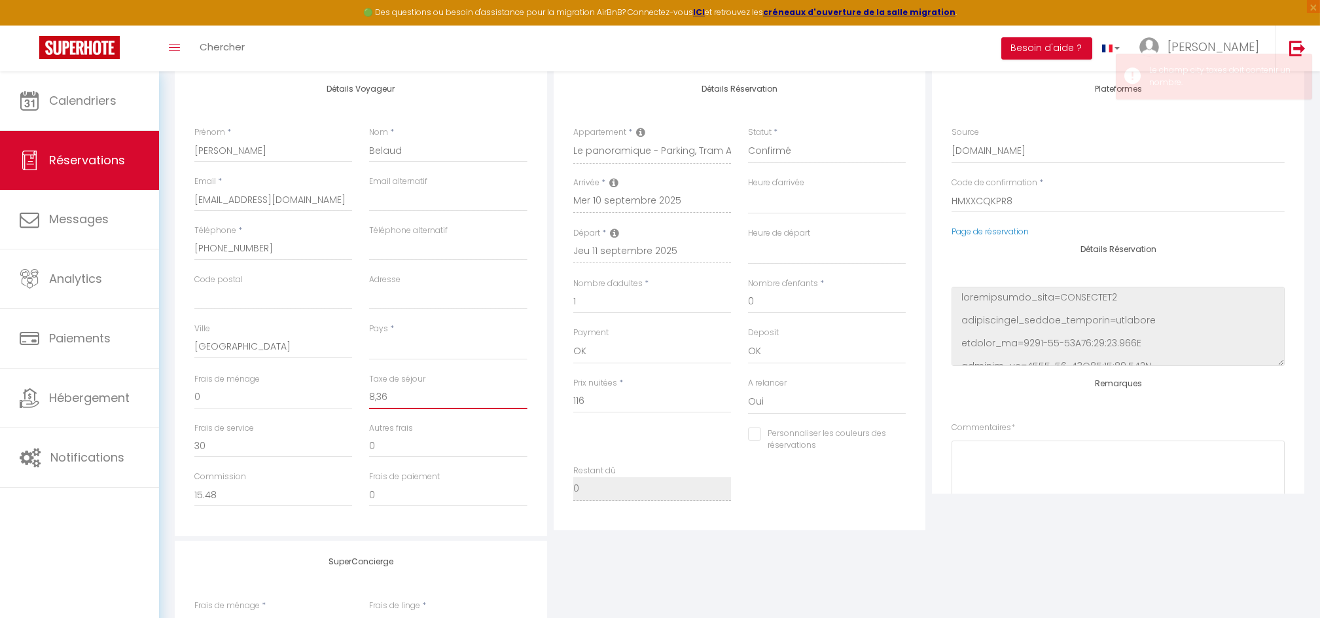
click at [380, 391] on input "8,36" at bounding box center [448, 398] width 158 height 24
click at [380, 394] on input "8,36" at bounding box center [448, 398] width 158 height 24
click at [378, 395] on input "8,36" at bounding box center [448, 398] width 158 height 24
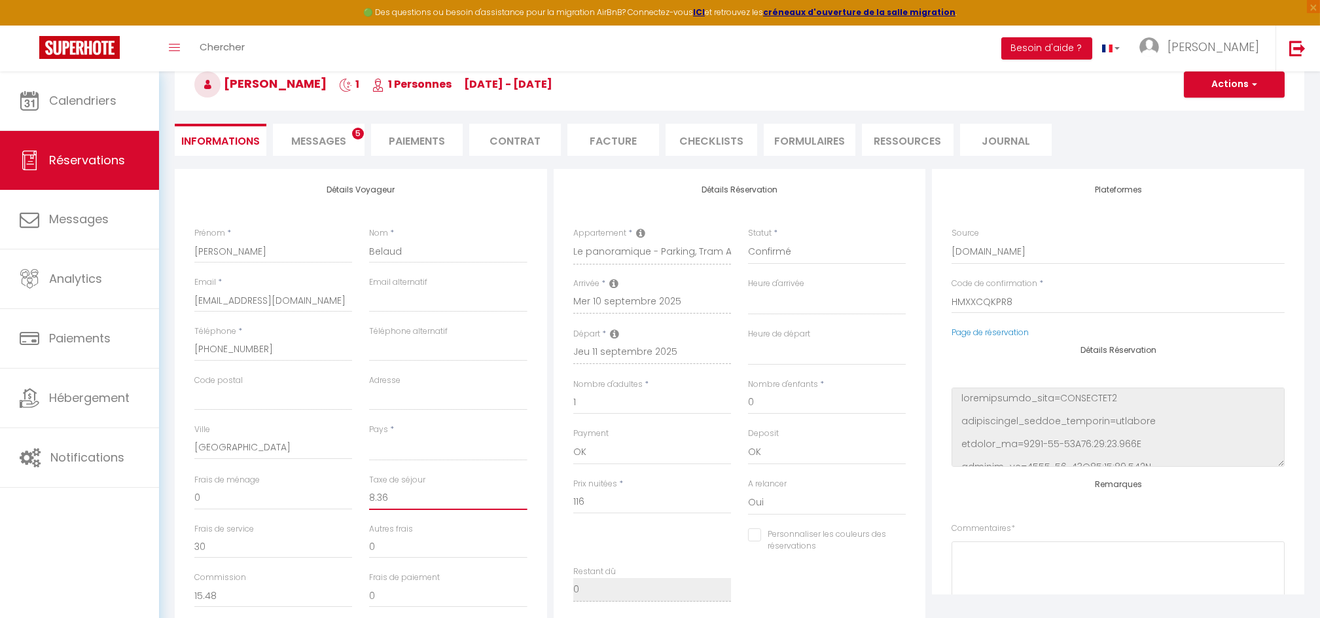
scroll to position [0, 0]
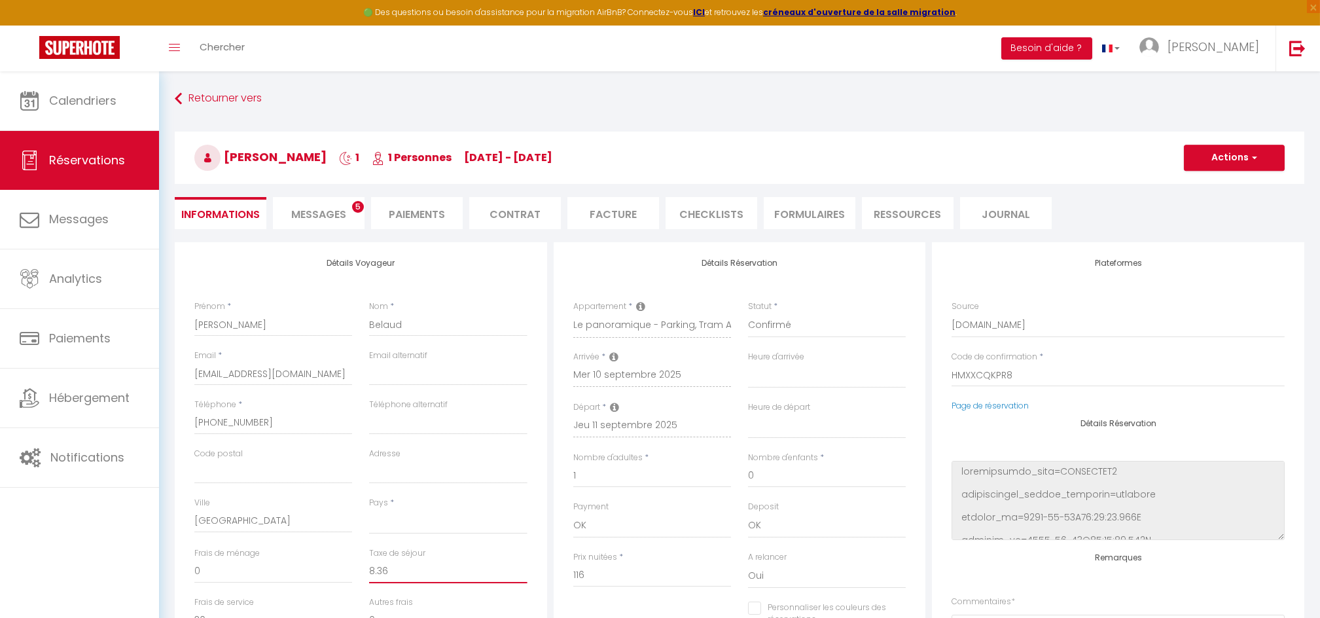
type input "8.36"
click at [1248, 159] on button "Actions" at bounding box center [1234, 158] width 101 height 26
click at [1221, 186] on link "Enregistrer" at bounding box center [1221, 186] width 103 height 17
select select "not_cancelled"
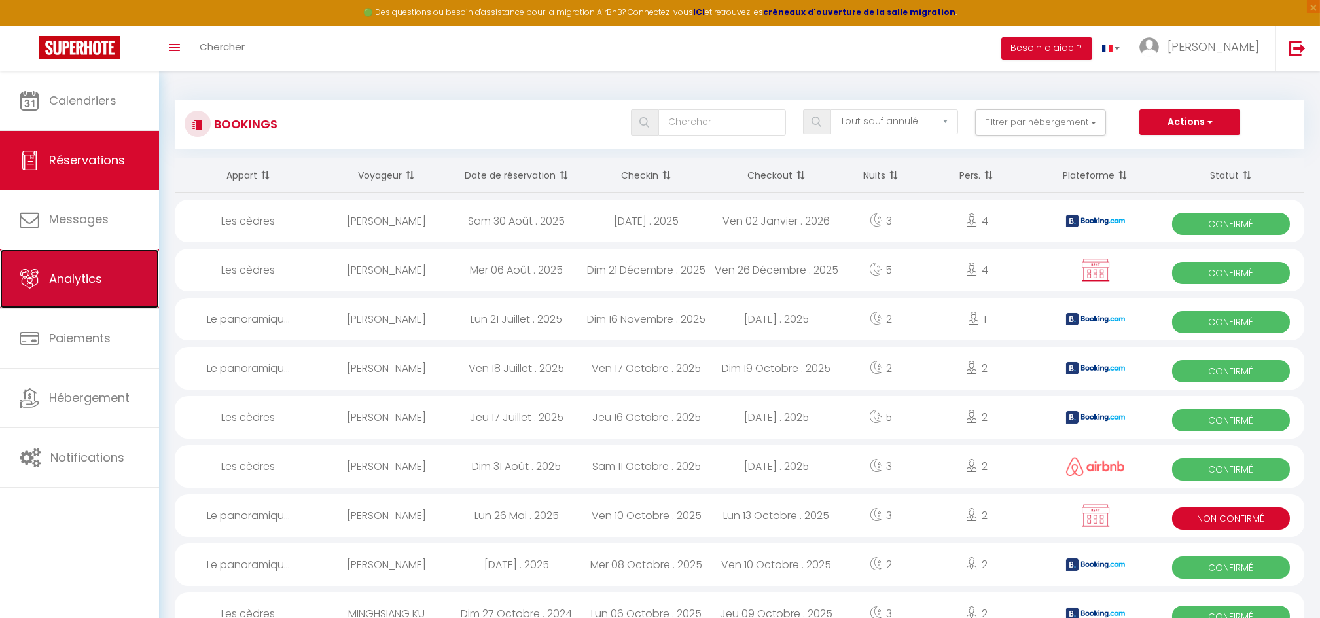
click at [88, 291] on link "Analytics" at bounding box center [79, 278] width 159 height 59
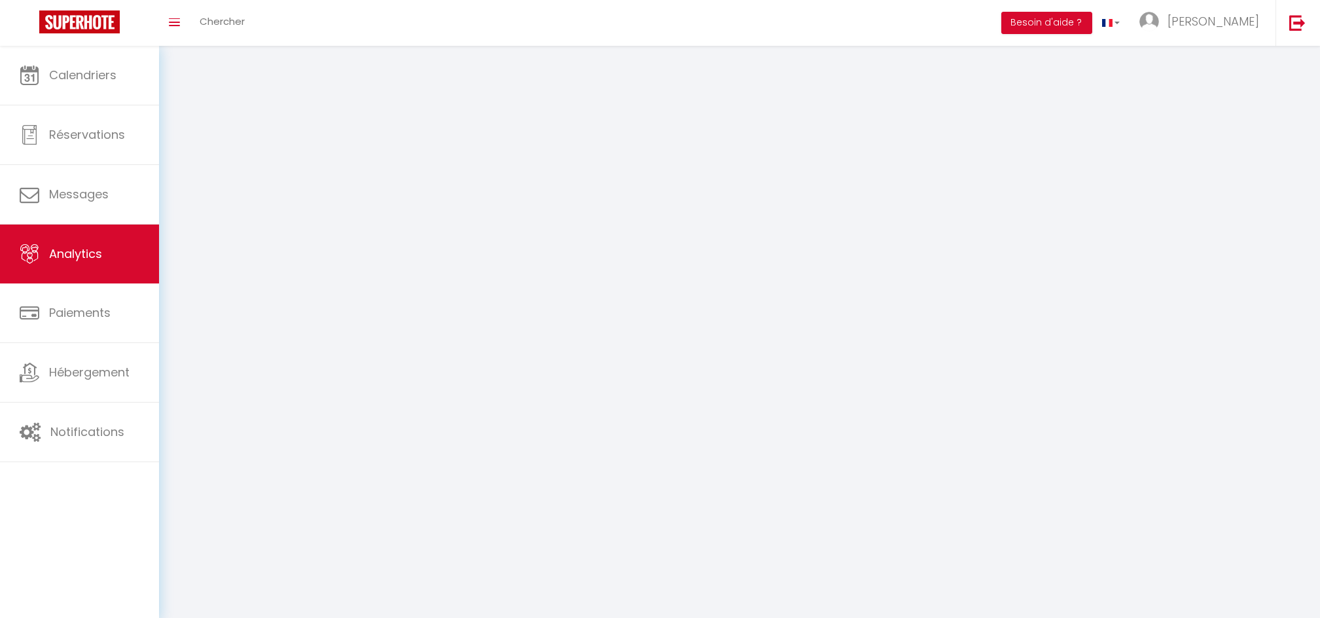
select select "2025"
select select "9"
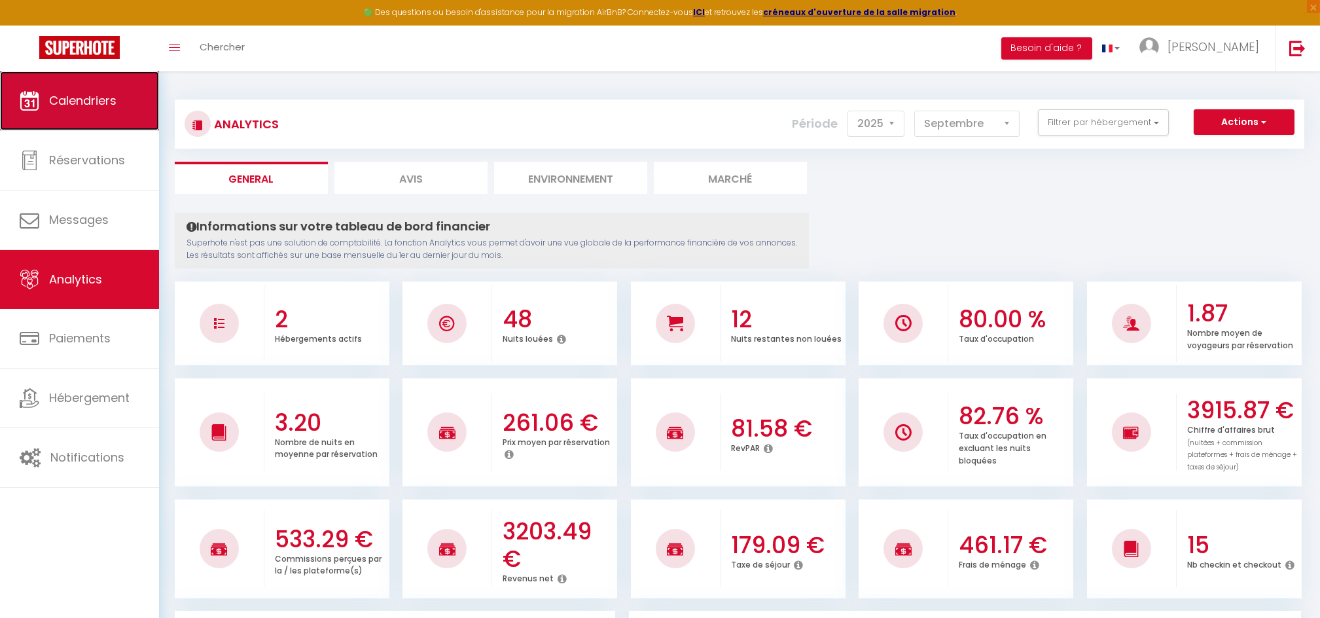
click at [69, 101] on span "Calendriers" at bounding box center [82, 100] width 67 height 16
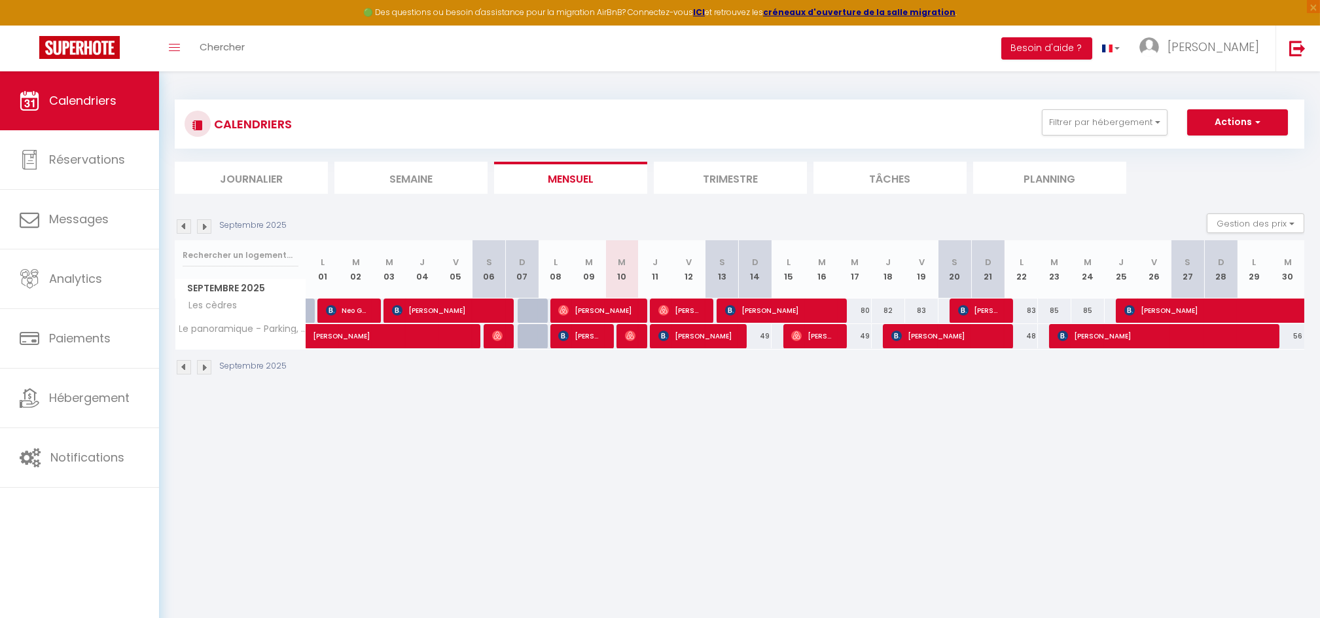
click at [175, 223] on div "Septembre 2025" at bounding box center [233, 226] width 116 height 14
click at [185, 224] on img at bounding box center [184, 226] width 14 height 14
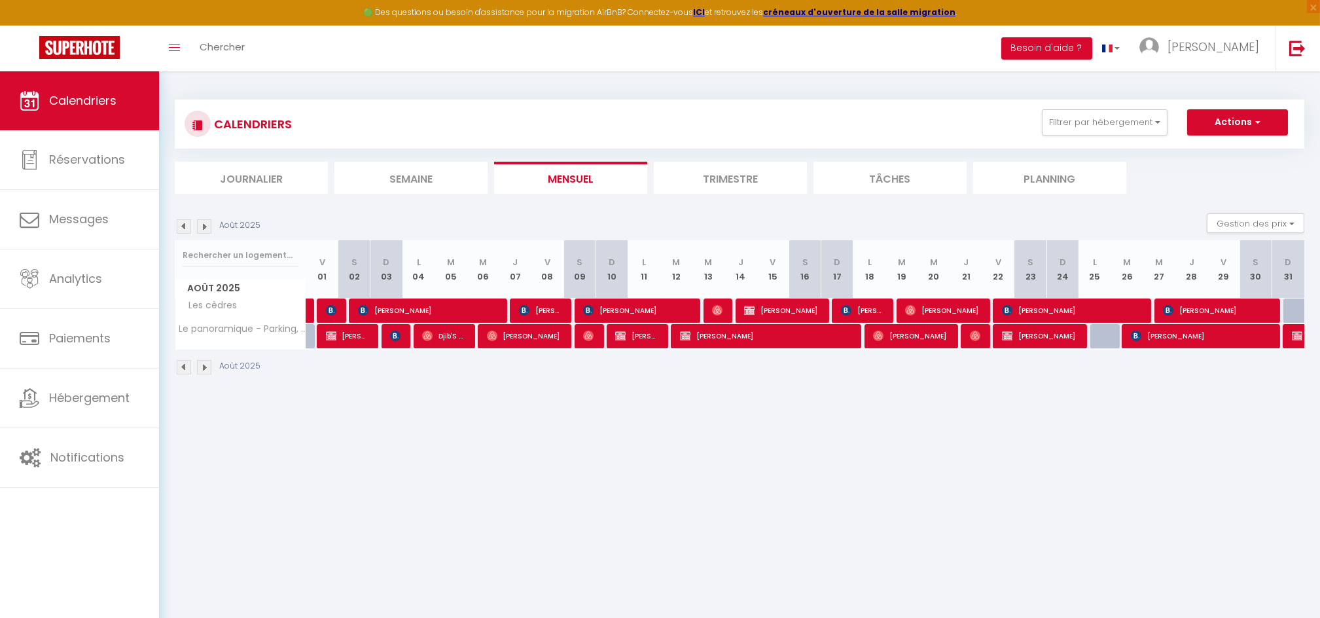
click at [207, 221] on img at bounding box center [204, 226] width 14 height 14
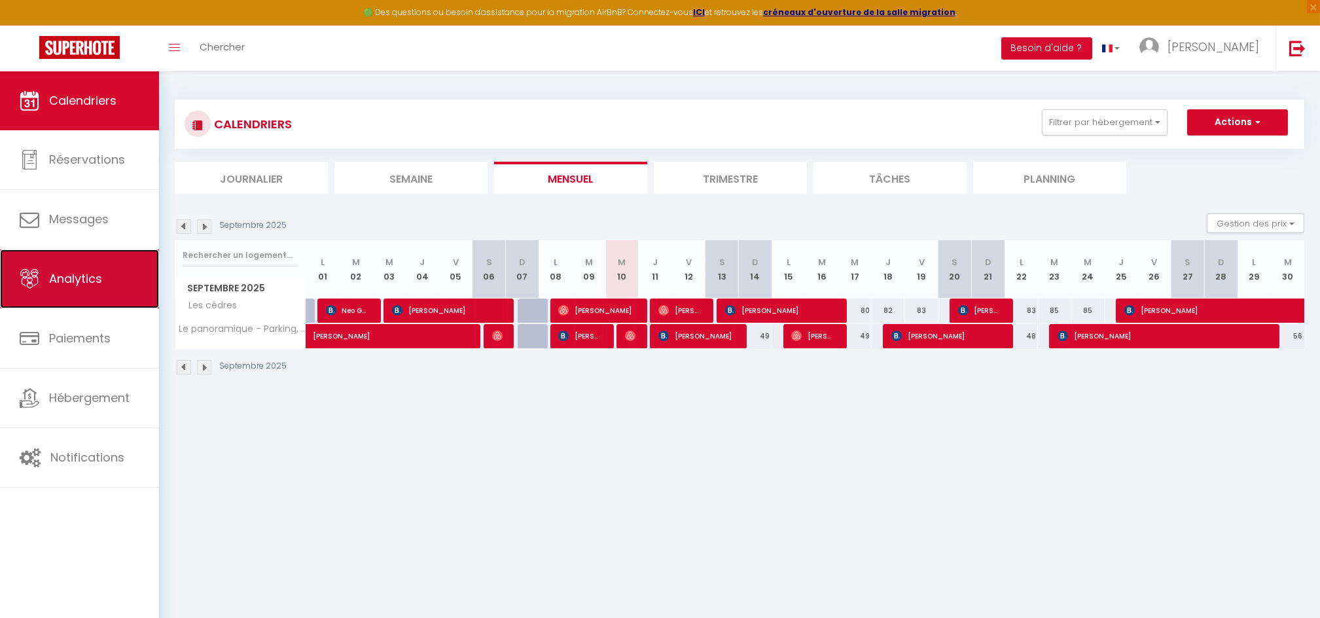
click at [79, 291] on link "Analytics" at bounding box center [79, 278] width 159 height 59
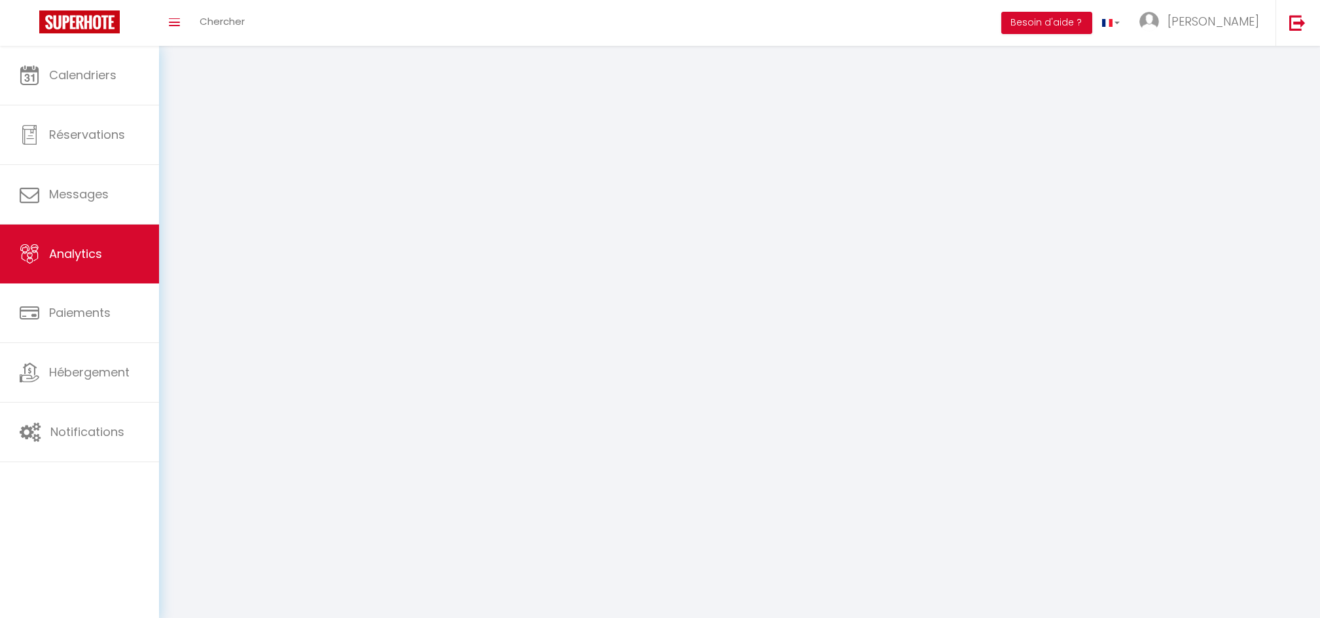
select select "2025"
select select "9"
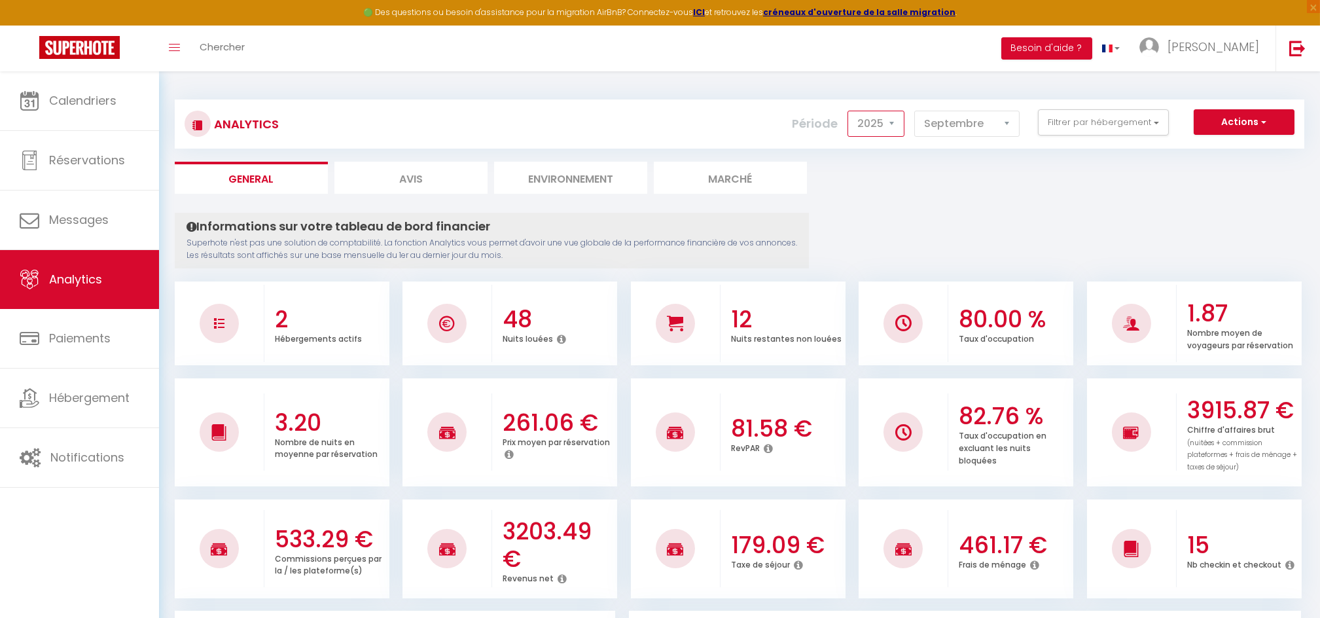
click at [894, 126] on select "2014 2015 2016 2017 2018 2019 2020 2021 2022 2023 2024 2025 2026 2027" at bounding box center [876, 124] width 57 height 26
select select "2024"
click at [851, 111] on select "2014 2015 2016 2017 2018 2019 2020 2021 2022 2023 2024 2025 2026 2027" at bounding box center [876, 124] width 57 height 26
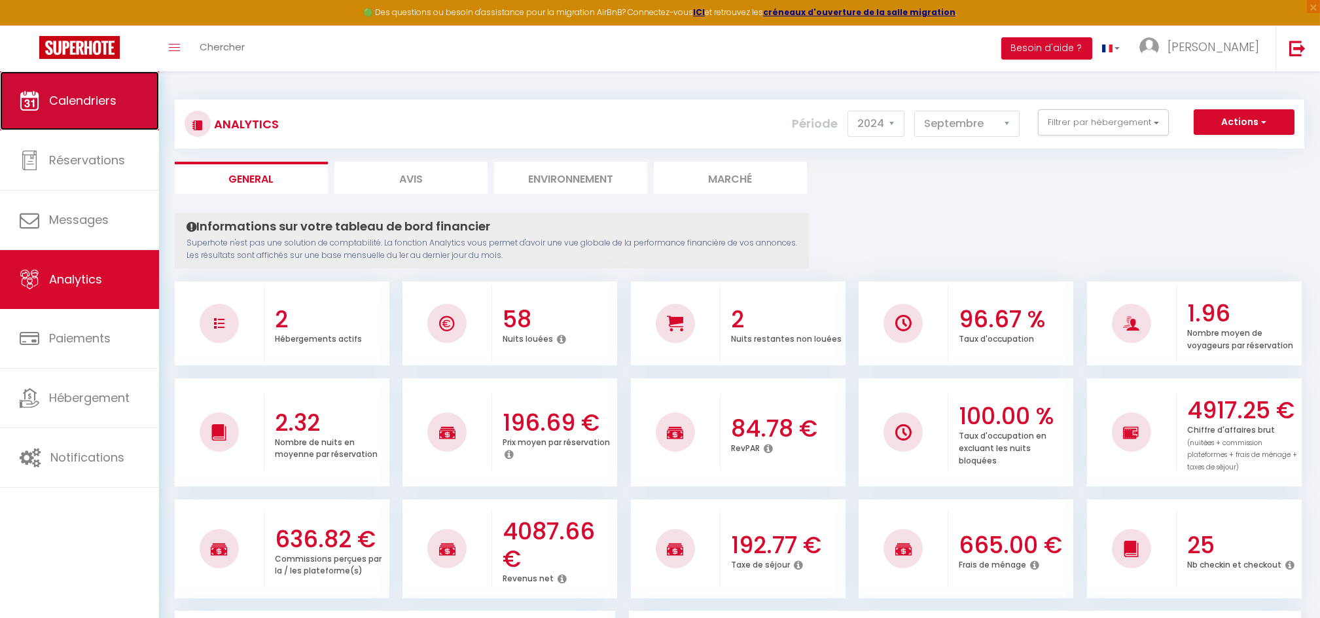
click at [72, 97] on span "Calendriers" at bounding box center [82, 100] width 67 height 16
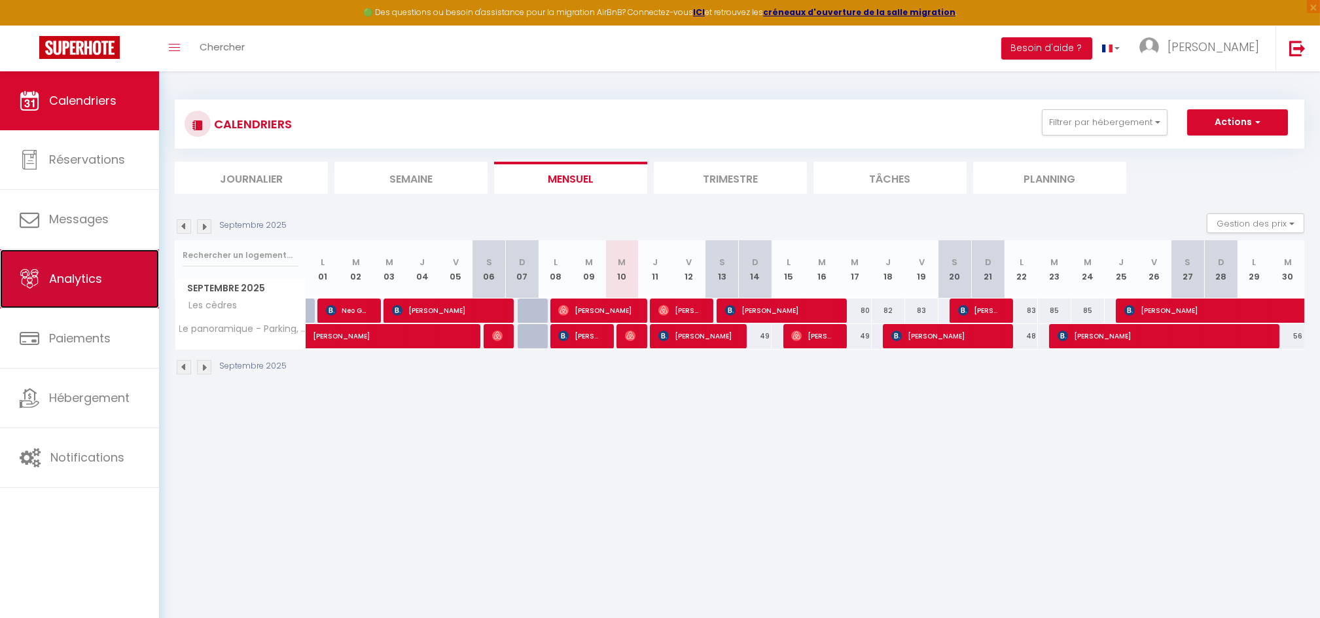
click at [68, 291] on link "Analytics" at bounding box center [79, 278] width 159 height 59
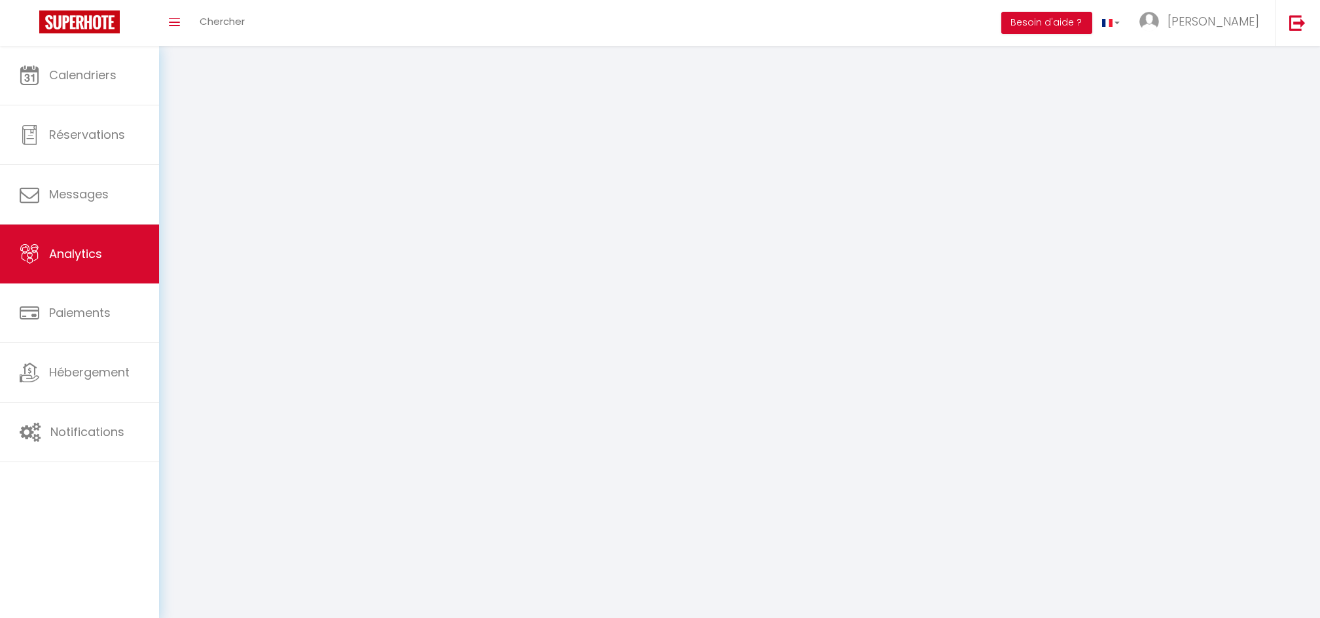
select select "2025"
select select "9"
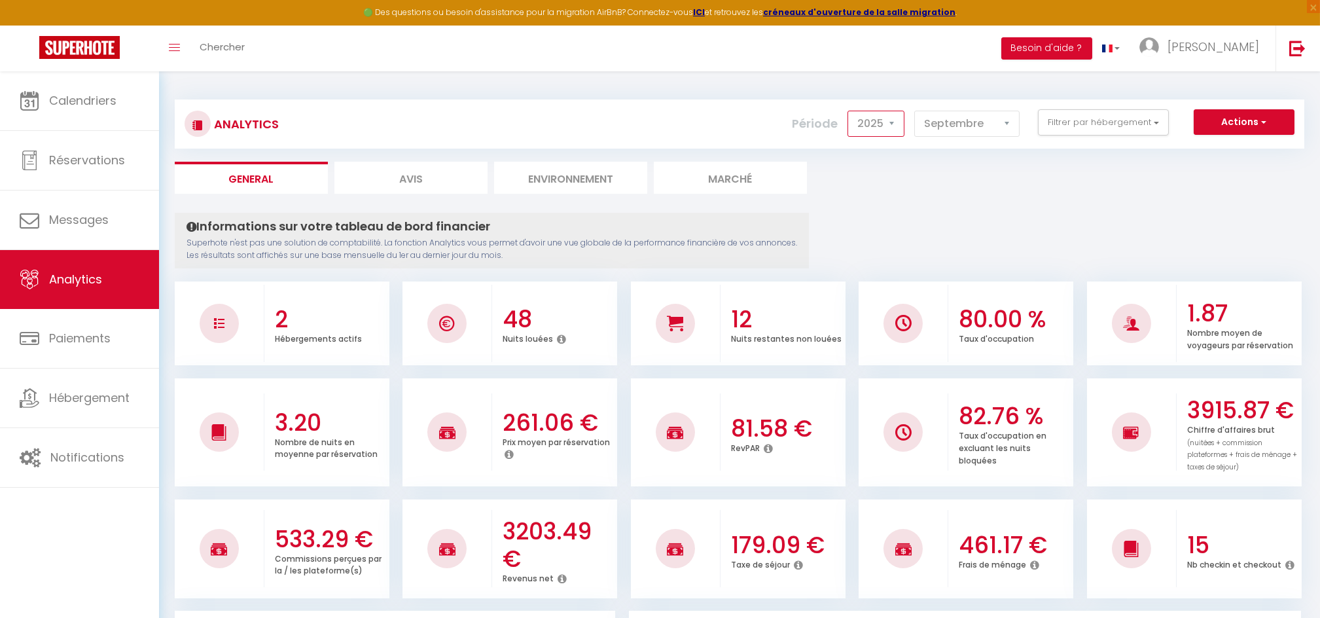
click at [901, 123] on select "2014 2015 2016 2017 2018 2019 2020 2021 2022 2023 2024 2025 2026 2027" at bounding box center [876, 124] width 57 height 26
click at [851, 111] on select "2014 2015 2016 2017 2018 2019 2020 2021 2022 2023 2024 2025 2026 2027" at bounding box center [876, 124] width 57 height 26
click at [898, 127] on select "2014 2015 2016 2017 2018 2019 2020 2021 2022 2023 2024 2025 2026 2027" at bounding box center [876, 124] width 57 height 26
select select "2025"
click at [851, 111] on select "2014 2015 2016 2017 2018 2019 2020 2021 2022 2023 2024 2025 2026 2027" at bounding box center [876, 124] width 57 height 26
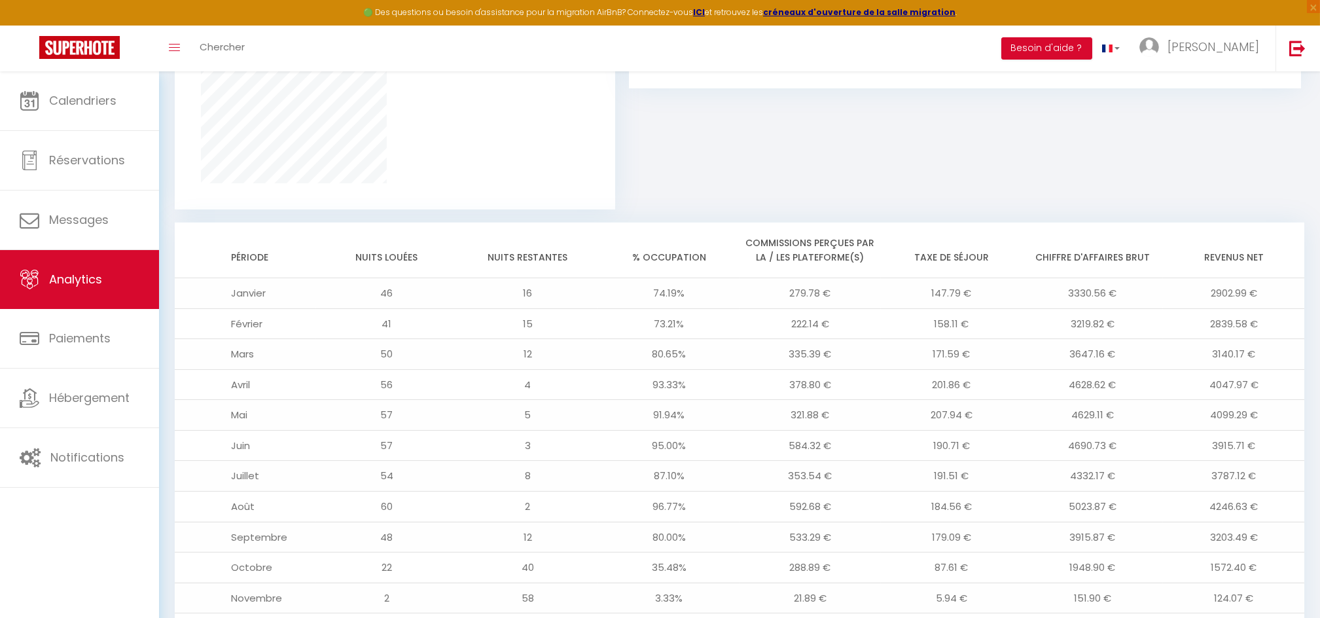
scroll to position [1020, 0]
